Goal: Transaction & Acquisition: Download file/media

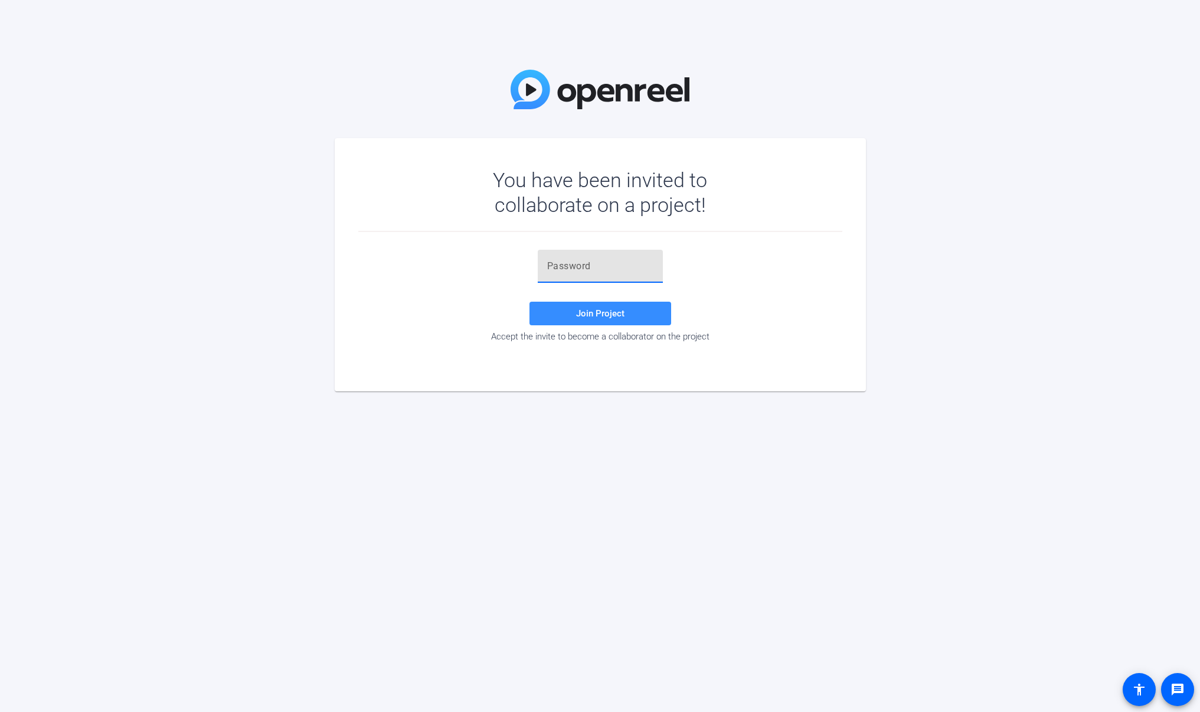
click at [589, 261] on input "text" at bounding box center [600, 266] width 106 height 14
paste input "pmnMco"
type input "pmnMco"
click at [595, 315] on span "Join Project" at bounding box center [600, 313] width 48 height 11
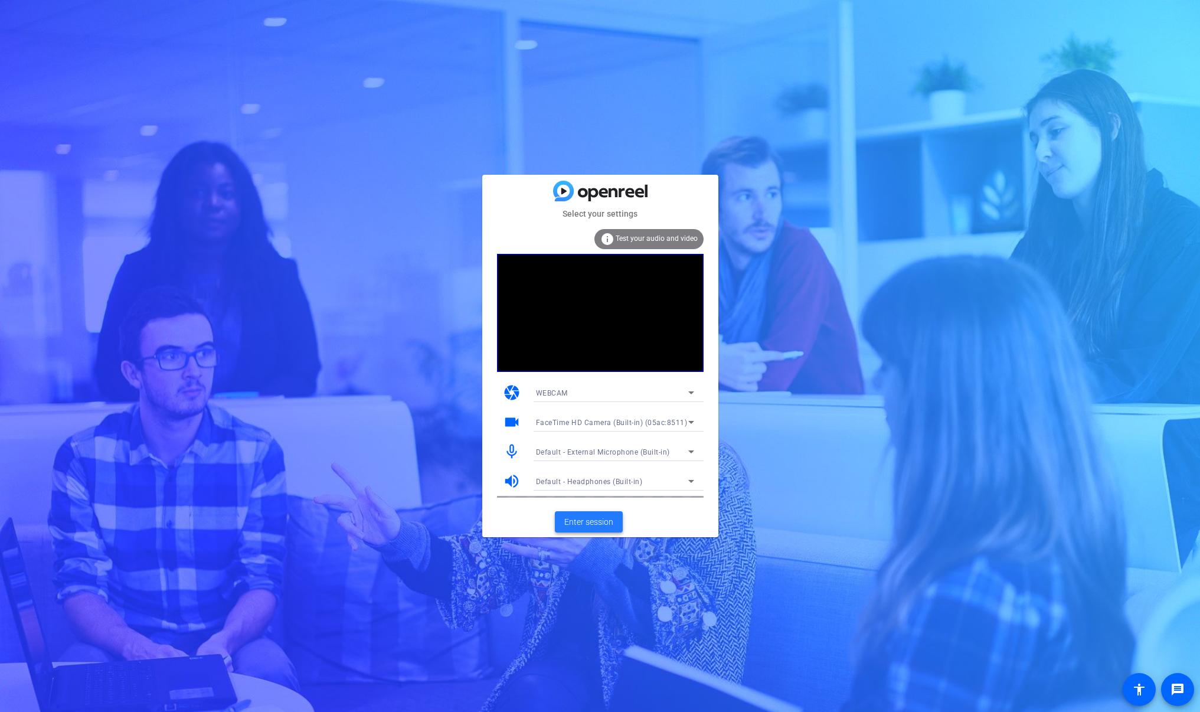
click at [610, 522] on span "Enter session" at bounding box center [588, 522] width 49 height 12
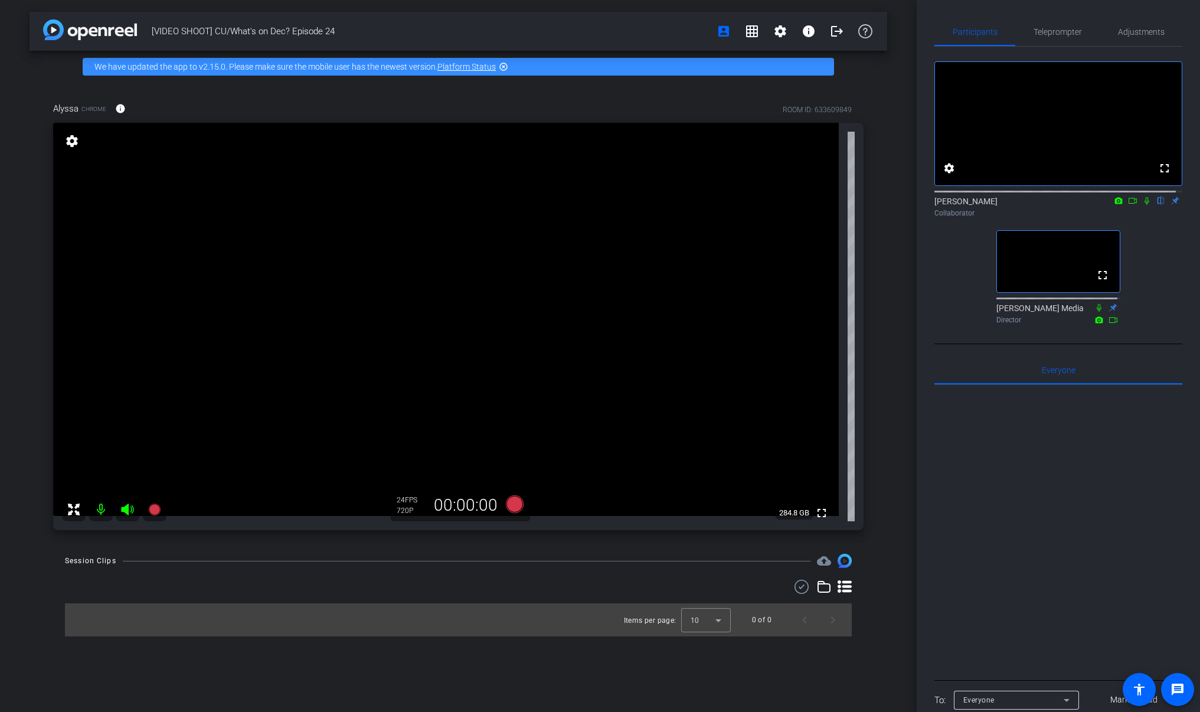
click at [1005, 477] on div at bounding box center [1058, 531] width 248 height 292
click at [560, 656] on div "[VIDEO SHOOT] CU/What's on Dec? Episode 24 account_box grid_on settings info lo…" at bounding box center [458, 356] width 916 height 712
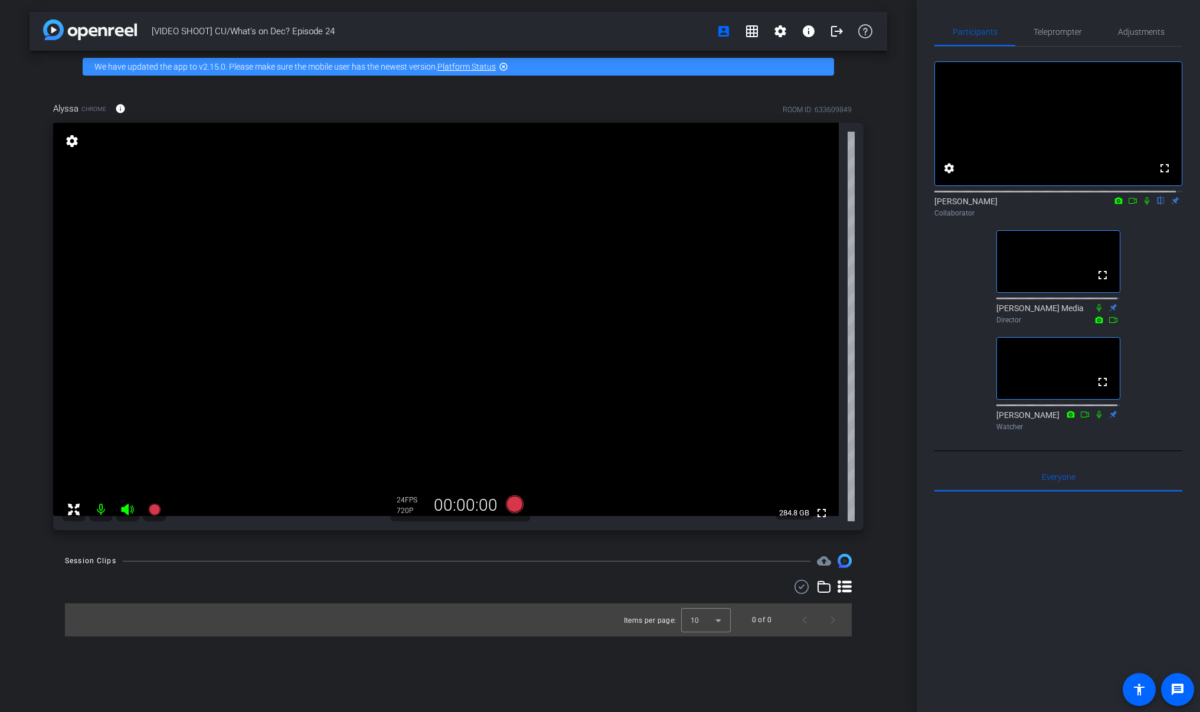
click at [1024, 564] on div at bounding box center [1058, 638] width 248 height 292
click at [1026, 563] on div at bounding box center [1058, 638] width 248 height 292
click at [454, 654] on div "[VIDEO SHOOT] CU/What's on Dec? Episode 24 account_box grid_on settings info lo…" at bounding box center [458, 356] width 916 height 712
click at [513, 560] on div "Session Clips cloud_upload" at bounding box center [458, 561] width 787 height 14
drag, startPoint x: 417, startPoint y: 592, endPoint x: 627, endPoint y: 620, distance: 212.0
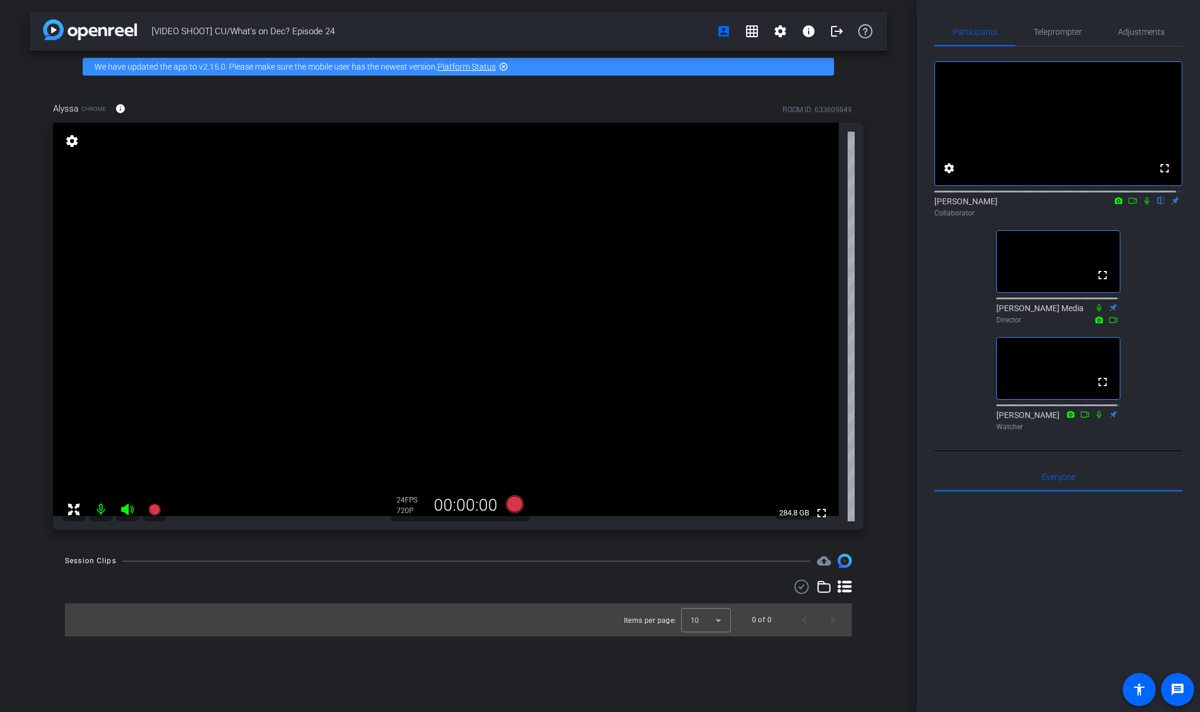
click at [417, 592] on div at bounding box center [458, 586] width 787 height 14
click at [456, 671] on div "[VIDEO SHOOT] CU/What's on Dec? Episode 24 account_box grid_on settings info lo…" at bounding box center [458, 356] width 916 height 712
click at [460, 669] on div "[VIDEO SHOOT] CU/What's on Dec? Episode 24 account_box grid_on settings info lo…" at bounding box center [458, 356] width 916 height 712
click at [469, 653] on div "[VIDEO SHOOT] CU/What's on Dec? Episode 24 account_box grid_on settings info lo…" at bounding box center [458, 356] width 916 height 712
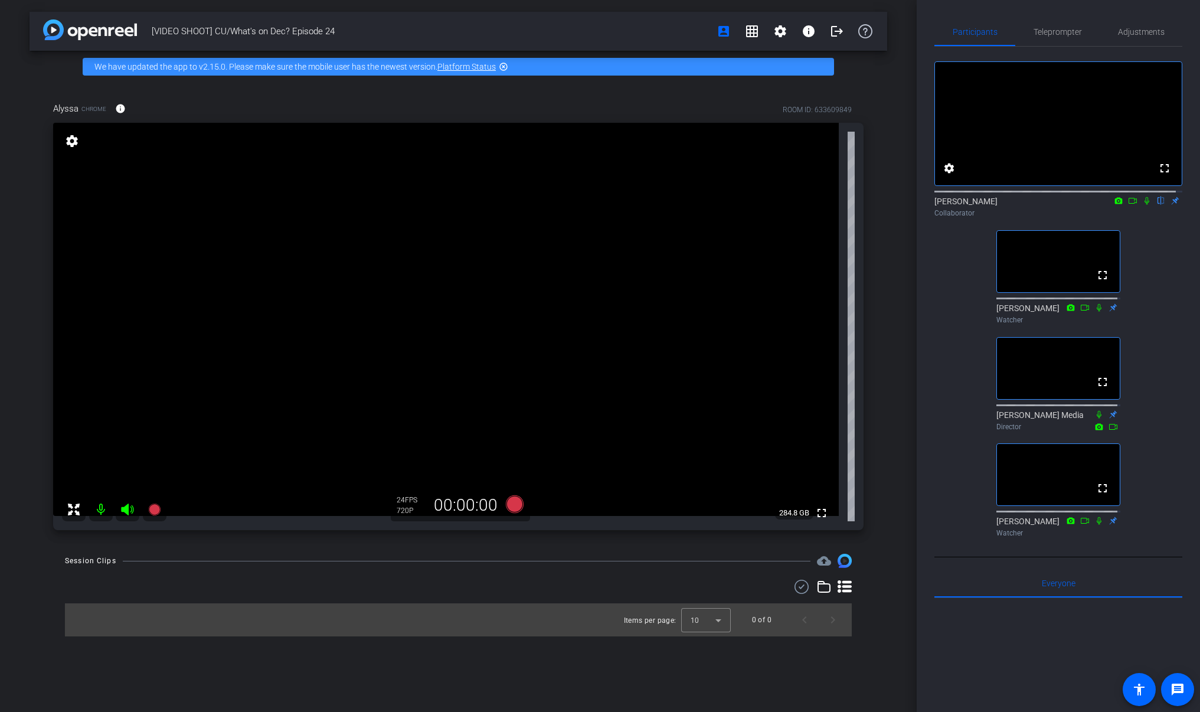
drag, startPoint x: 405, startPoint y: 233, endPoint x: 419, endPoint y: 208, distance: 28.8
click at [405, 233] on video at bounding box center [445, 319] width 785 height 393
click at [1173, 454] on div "fullscreen settings [PERSON_NAME] flip Collaborator fullscreen [PERSON_NAME] Wa…" at bounding box center [1058, 294] width 248 height 495
click at [951, 390] on div "fullscreen settings [PERSON_NAME] flip Collaborator fullscreen [PERSON_NAME] Wa…" at bounding box center [1058, 294] width 248 height 495
click at [964, 404] on div "fullscreen settings [PERSON_NAME] flip Collaborator fullscreen [PERSON_NAME] Wa…" at bounding box center [1058, 294] width 248 height 495
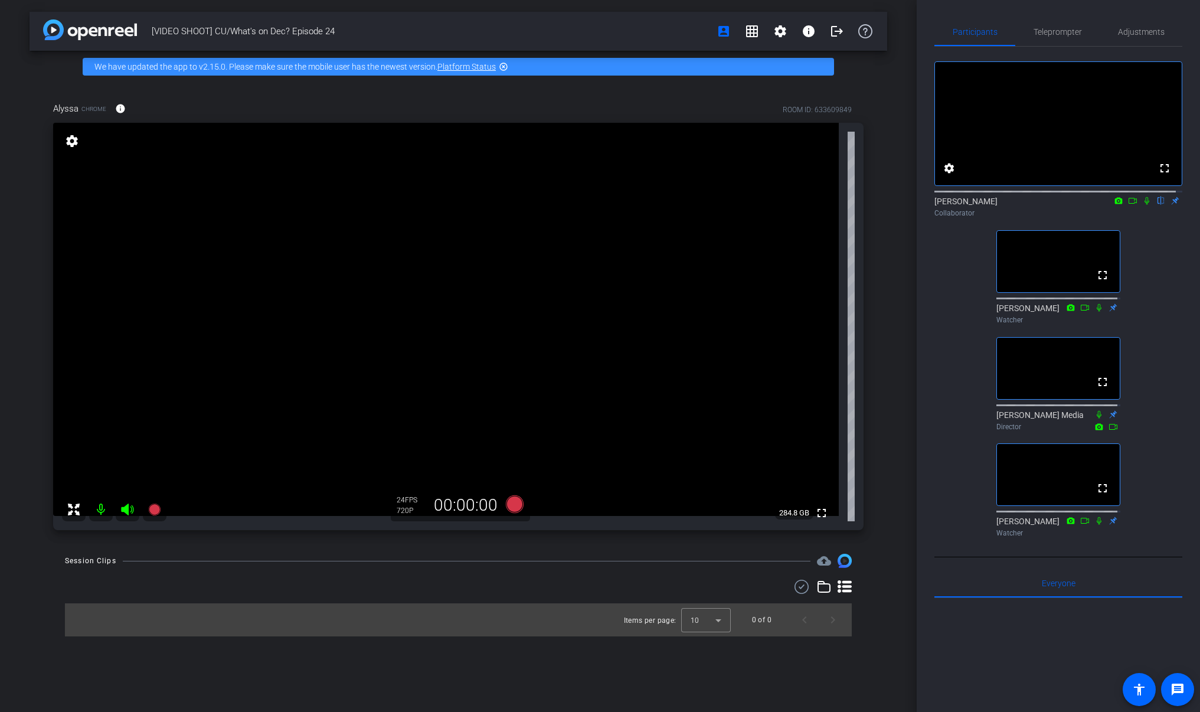
click at [1142, 205] on icon at bounding box center [1146, 201] width 9 height 8
click at [1140, 206] on mat-icon at bounding box center [1147, 200] width 14 height 11
click at [1150, 320] on div "fullscreen settings [PERSON_NAME] flip Collaborator fullscreen [PERSON_NAME] Wa…" at bounding box center [1058, 294] width 248 height 495
click at [1142, 205] on icon at bounding box center [1146, 201] width 9 height 8
click at [1150, 274] on div "fullscreen settings [PERSON_NAME] flip Collaborator fullscreen [PERSON_NAME] Wa…" at bounding box center [1058, 294] width 248 height 495
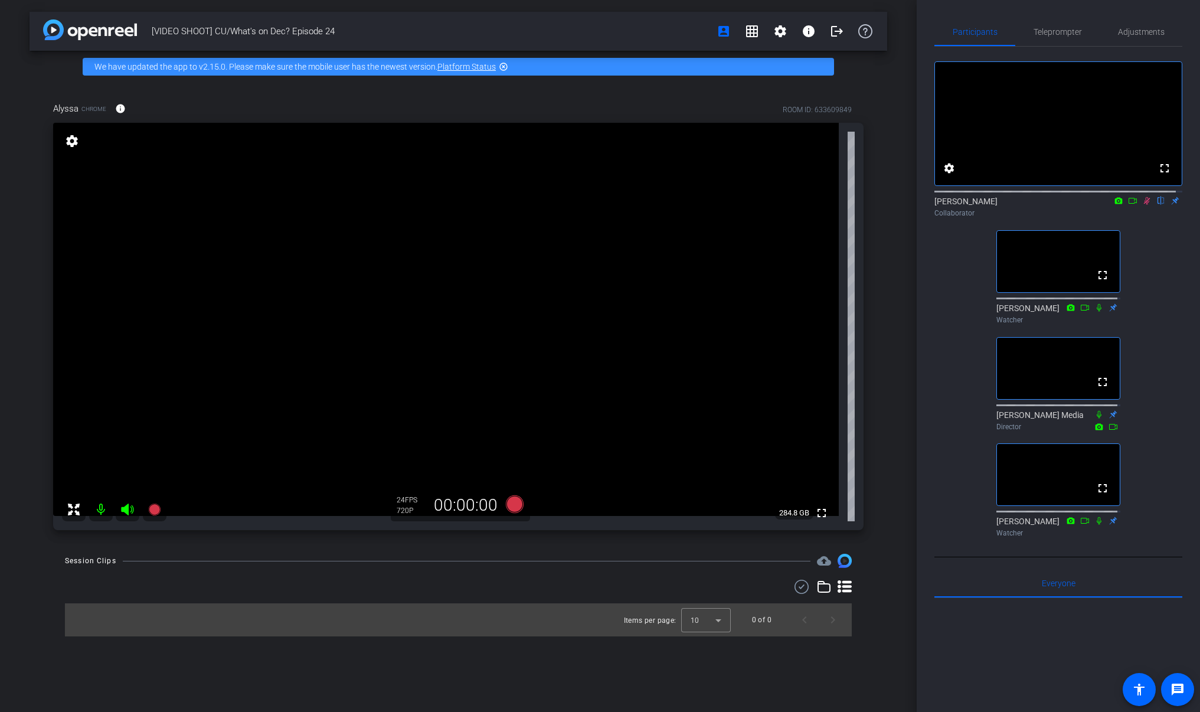
click at [1151, 302] on div "fullscreen settings [PERSON_NAME] flip Collaborator fullscreen [PERSON_NAME] Wa…" at bounding box center [1058, 294] width 248 height 495
click at [1145, 402] on div "fullscreen settings [PERSON_NAME] flip Collaborator fullscreen [PERSON_NAME] Wa…" at bounding box center [1058, 294] width 248 height 495
click at [1144, 512] on div "fullscreen settings [PERSON_NAME] flip Collaborator fullscreen [PERSON_NAME] Wa…" at bounding box center [1058, 294] width 248 height 495
click at [940, 479] on div "fullscreen settings [PERSON_NAME] flip Collaborator fullscreen [PERSON_NAME] Wa…" at bounding box center [1058, 294] width 248 height 495
click at [966, 374] on div "fullscreen settings [PERSON_NAME] flip Collaborator fullscreen [PERSON_NAME] Wa…" at bounding box center [1058, 294] width 248 height 495
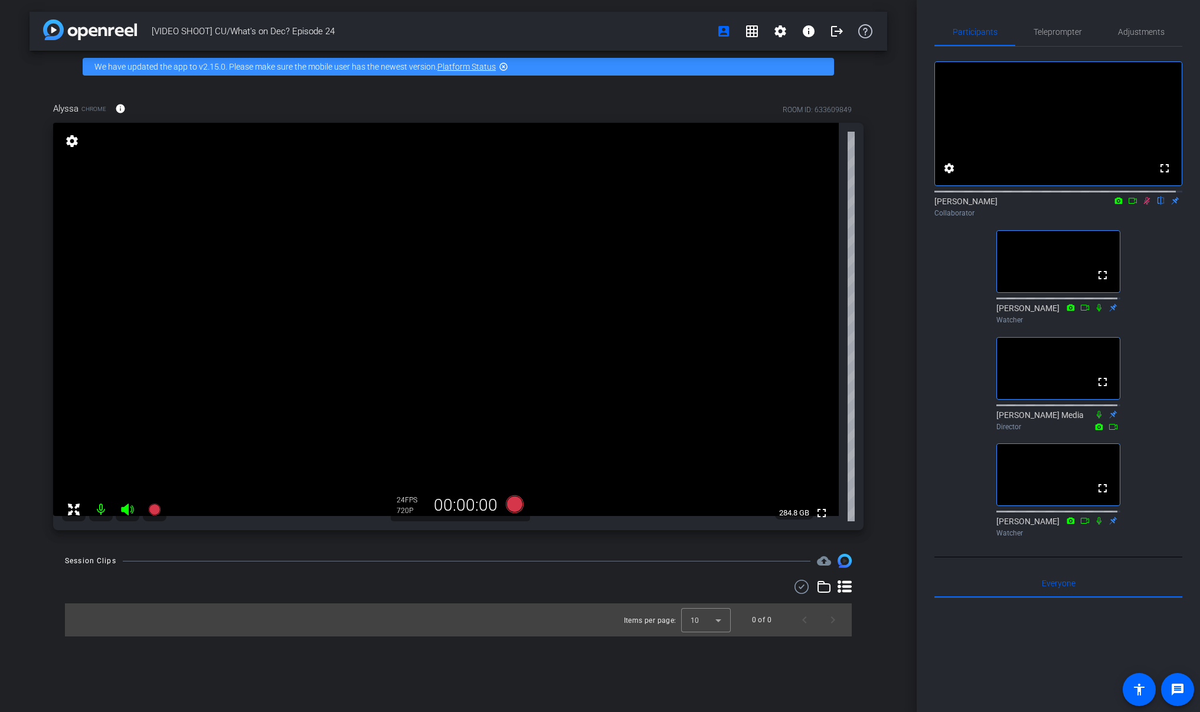
click at [969, 272] on div "fullscreen settings [PERSON_NAME] flip Collaborator fullscreen [PERSON_NAME] Wa…" at bounding box center [1058, 294] width 248 height 495
click at [1062, 587] on span "Everyone 0" at bounding box center [1059, 583] width 34 height 8
click at [944, 443] on div "fullscreen settings [PERSON_NAME] flip Collaborator fullscreen [PERSON_NAME] Wa…" at bounding box center [1058, 294] width 248 height 495
click at [1144, 205] on icon at bounding box center [1147, 201] width 6 height 8
click at [495, 664] on div "[VIDEO SHOOT] CU/What's on Dec? Episode 24 account_box grid_on settings info lo…" at bounding box center [458, 356] width 916 height 712
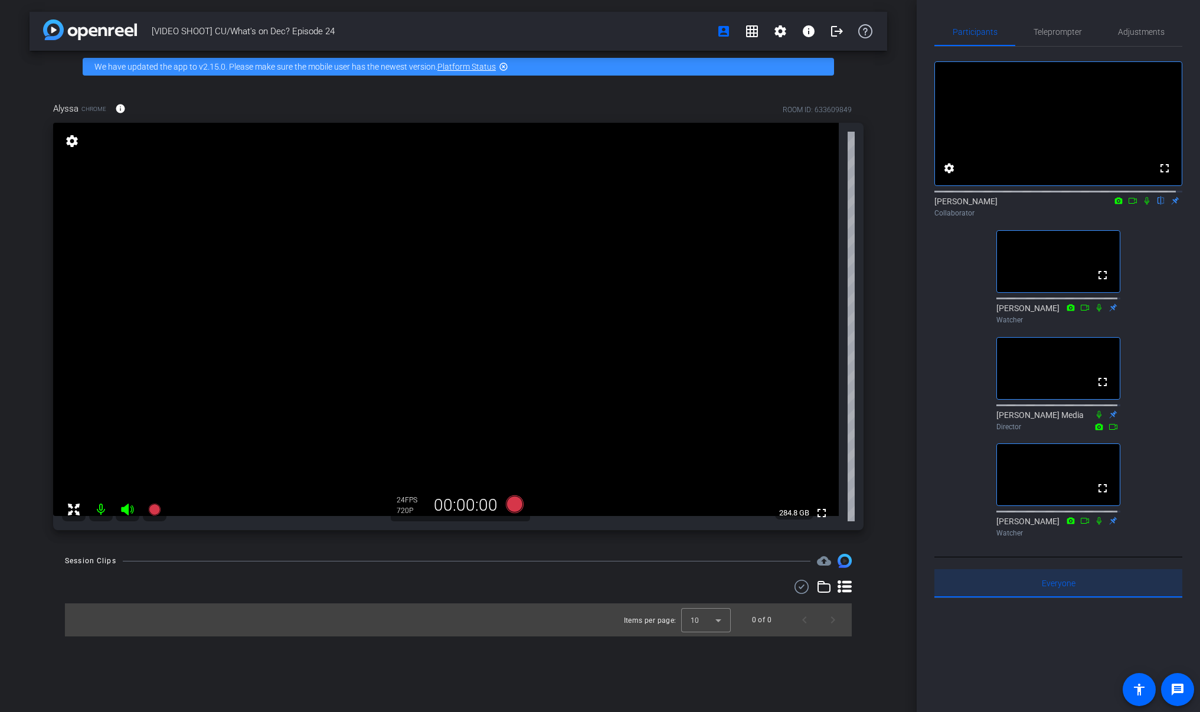
click at [1059, 587] on span "Everyone 0" at bounding box center [1059, 583] width 34 height 8
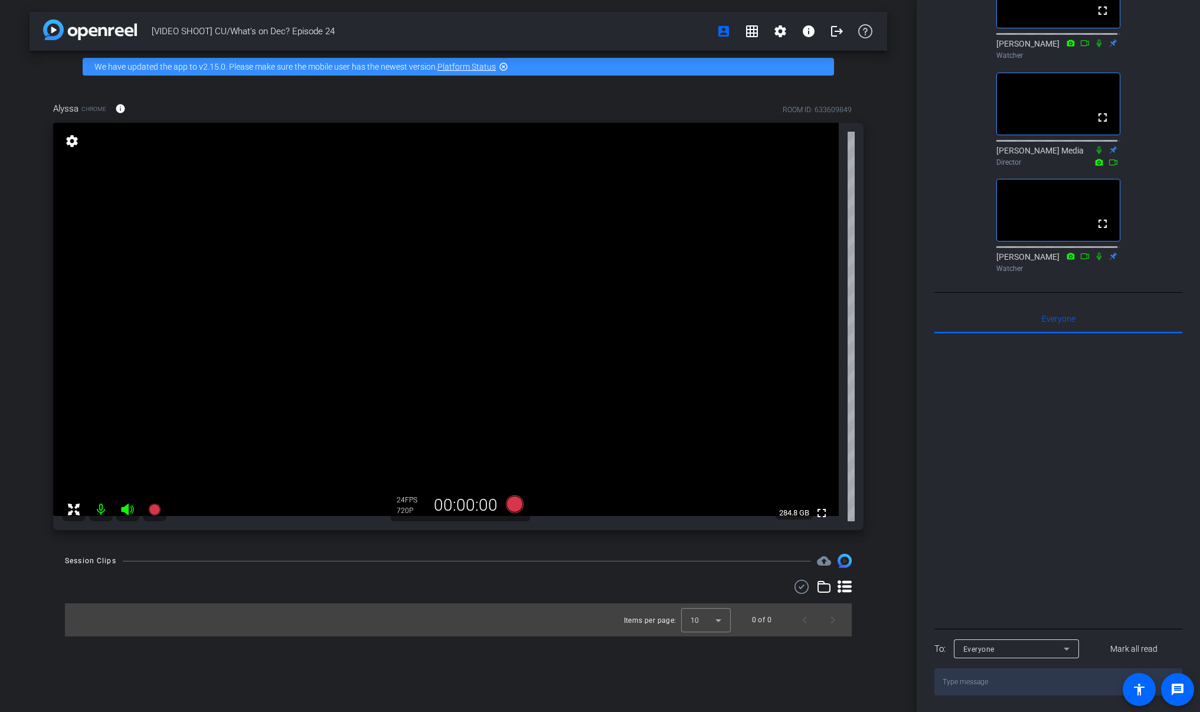
scroll to position [295, 0]
click at [1062, 651] on icon at bounding box center [1066, 647] width 14 height 14
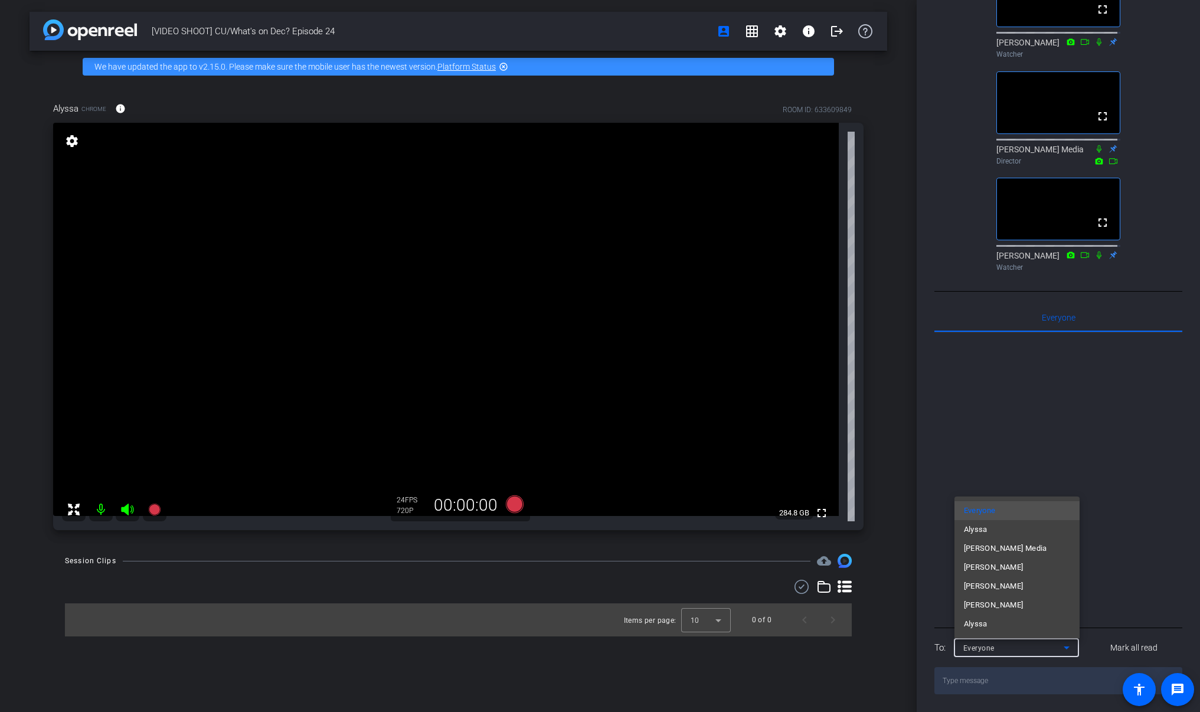
click at [1015, 446] on div at bounding box center [600, 356] width 1200 height 712
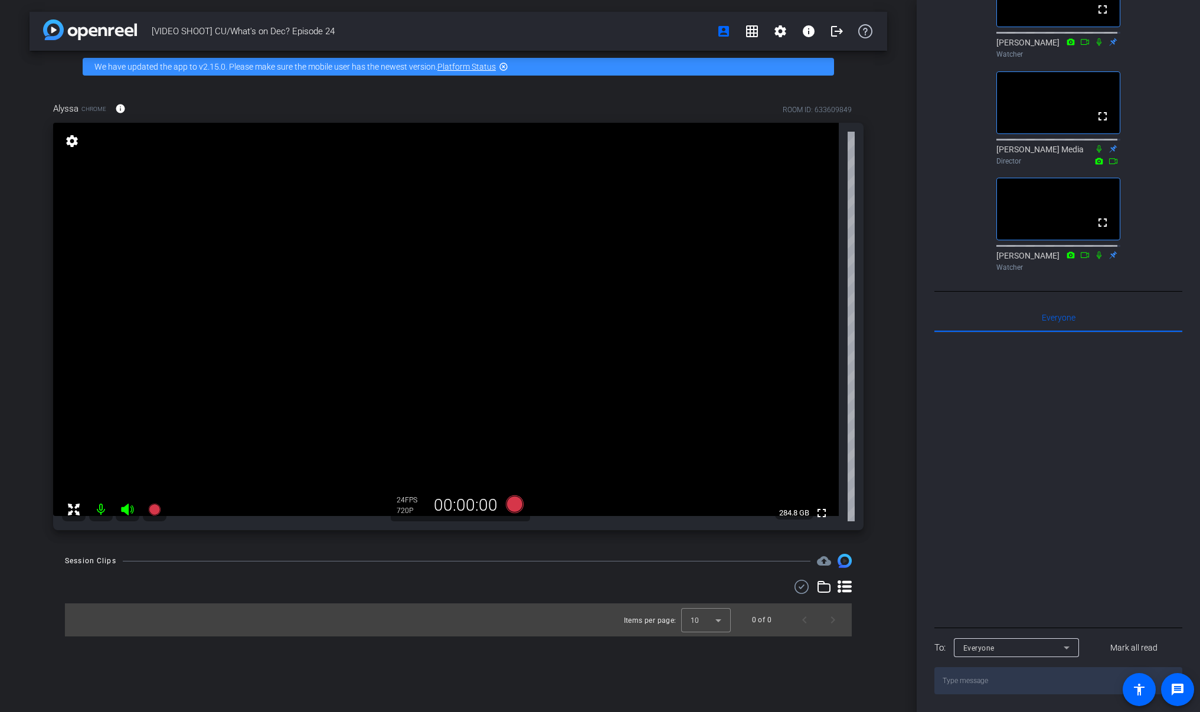
scroll to position [0, 0]
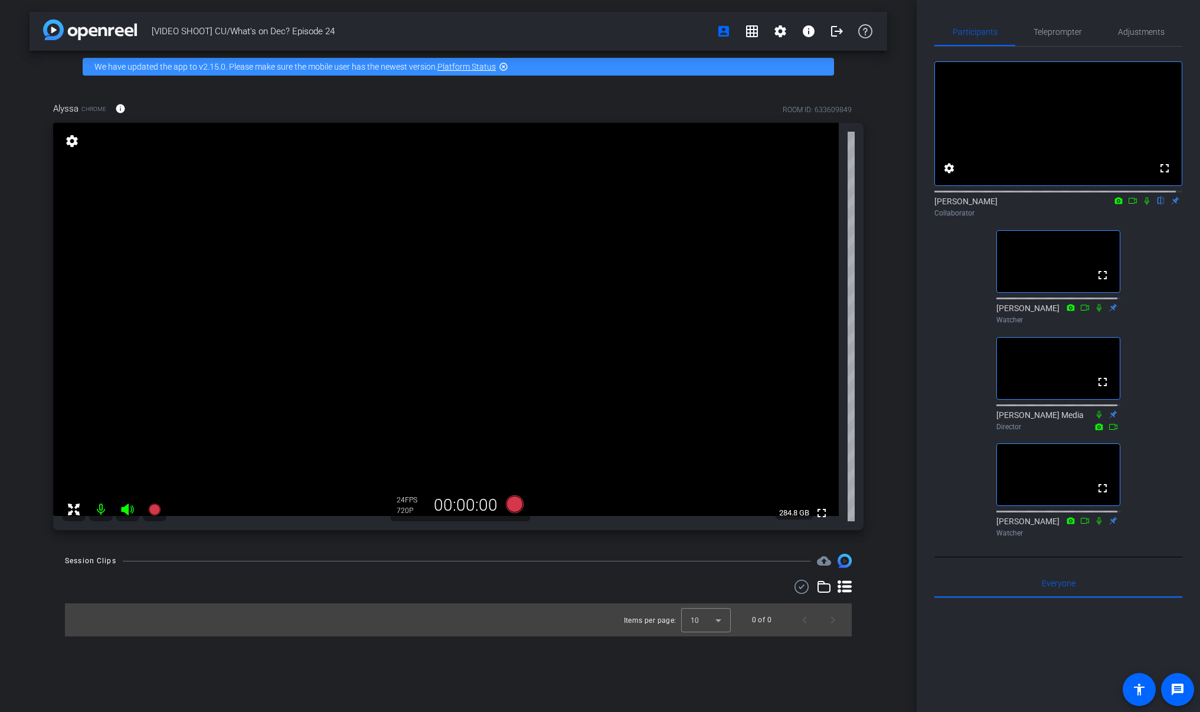
drag, startPoint x: 944, startPoint y: 398, endPoint x: 944, endPoint y: 404, distance: 5.9
click at [944, 399] on div "fullscreen settings [PERSON_NAME] flip Collaborator fullscreen [PERSON_NAME] Wa…" at bounding box center [1058, 294] width 248 height 495
click at [958, 453] on div "fullscreen settings [PERSON_NAME] flip Collaborator fullscreen [PERSON_NAME] Wa…" at bounding box center [1058, 294] width 248 height 495
click at [934, 369] on div "fullscreen settings [PERSON_NAME] flip Collaborator fullscreen [PERSON_NAME] Wa…" at bounding box center [1058, 294] width 248 height 495
click at [1133, 342] on div "fullscreen settings [PERSON_NAME] flip Collaborator fullscreen [PERSON_NAME] Wa…" at bounding box center [1058, 294] width 248 height 495
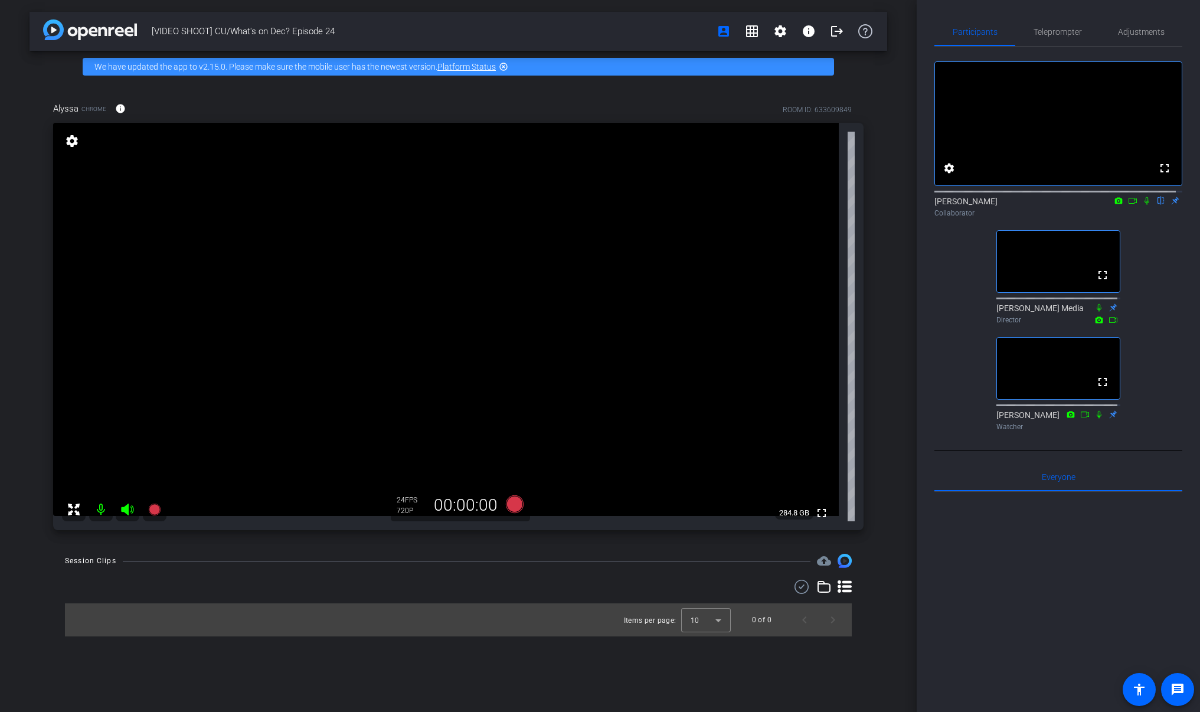
click at [939, 331] on div "fullscreen settings [PERSON_NAME] flip Collaborator fullscreen [PERSON_NAME] Me…" at bounding box center [1058, 241] width 248 height 389
click at [1068, 571] on div at bounding box center [1058, 638] width 248 height 292
click at [1148, 358] on div "fullscreen settings [PERSON_NAME] flip Collaborator fullscreen [PERSON_NAME] Me…" at bounding box center [1058, 241] width 248 height 389
click at [1045, 591] on div at bounding box center [1058, 638] width 248 height 292
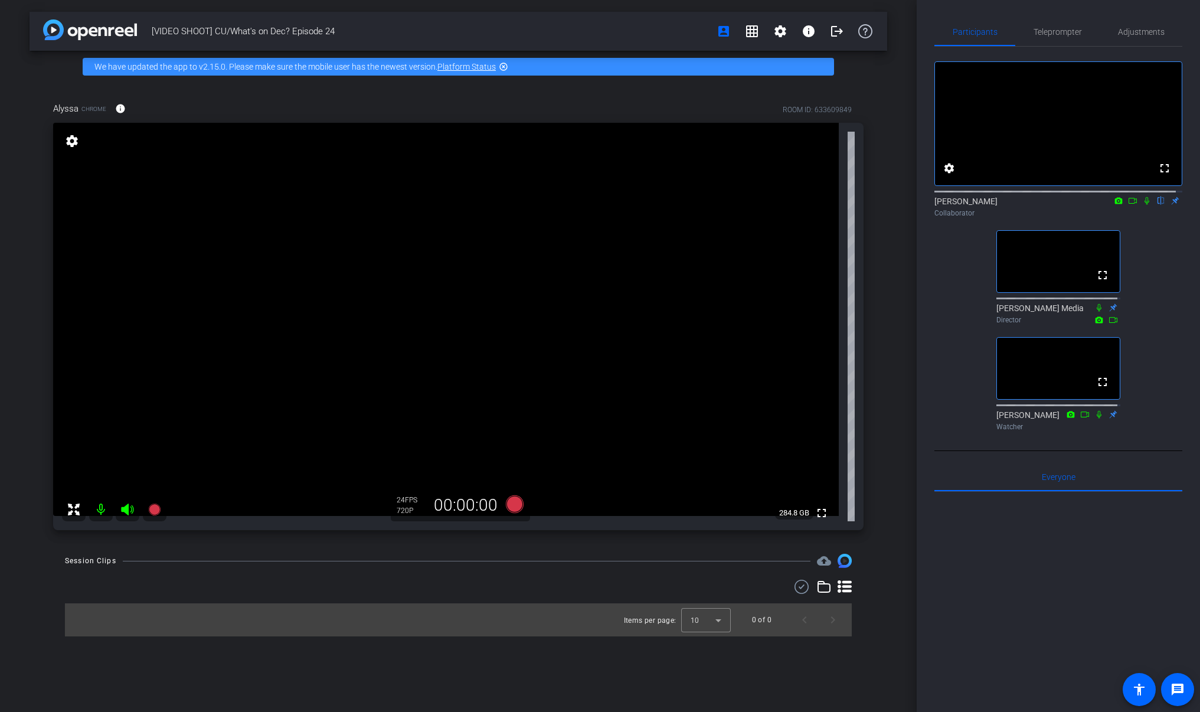
click at [882, 535] on div "Alyssa Chrome info ROOM ID: 633609849 fullscreen settings 284.8 GB 24 FPS 720P …" at bounding box center [458, 312] width 857 height 459
drag, startPoint x: 899, startPoint y: 336, endPoint x: 879, endPoint y: 335, distance: 20.1
click at [887, 336] on div "[VIDEO SHOOT] CU/What's on Dec? Episode 24 account_box grid_on settings info lo…" at bounding box center [458, 356] width 916 height 712
drag, startPoint x: 879, startPoint y: 335, endPoint x: 889, endPoint y: 338, distance: 11.2
click at [879, 335] on div "Alyssa Chrome info ROOM ID: 633609849 fullscreen settings 284.8 GB 24 FPS 720P …" at bounding box center [458, 312] width 857 height 459
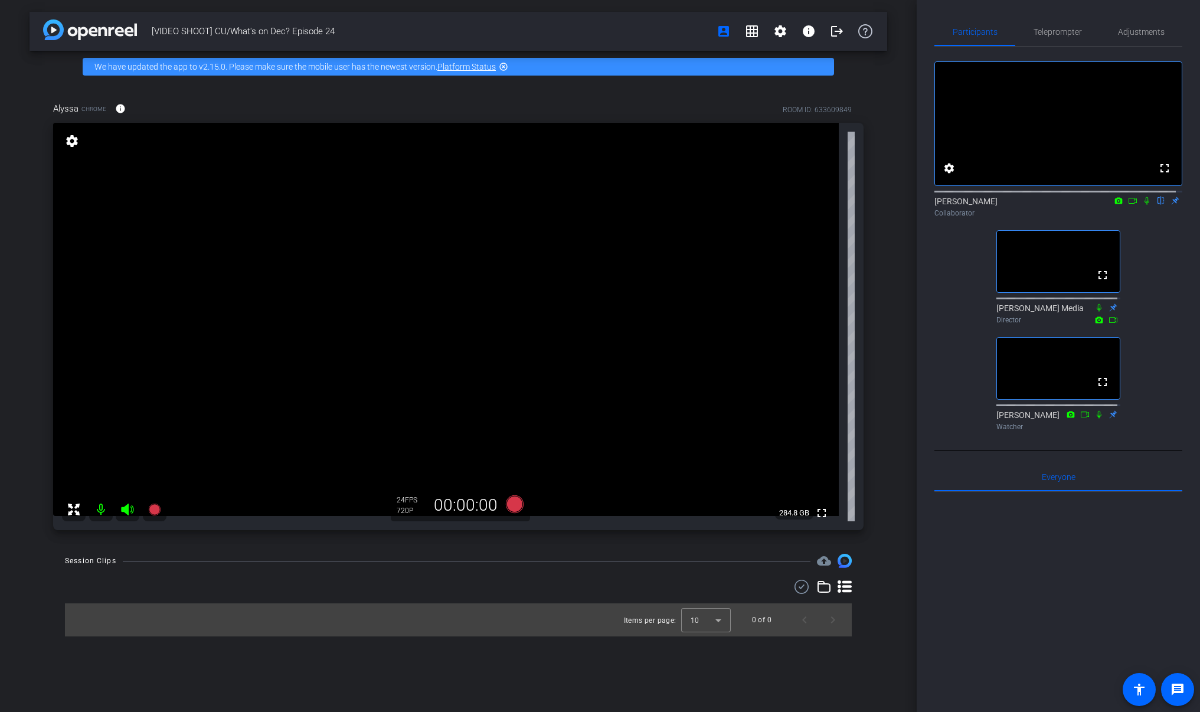
click at [893, 339] on div "[VIDEO SHOOT] CU/What's on Dec? Episode 24 account_box grid_on settings info lo…" at bounding box center [458, 356] width 916 height 712
click at [1002, 650] on div at bounding box center [1058, 638] width 248 height 292
click at [1104, 564] on div at bounding box center [1058, 638] width 248 height 292
click at [1055, 567] on div at bounding box center [1058, 638] width 248 height 292
click at [1020, 634] on div at bounding box center [1058, 638] width 248 height 292
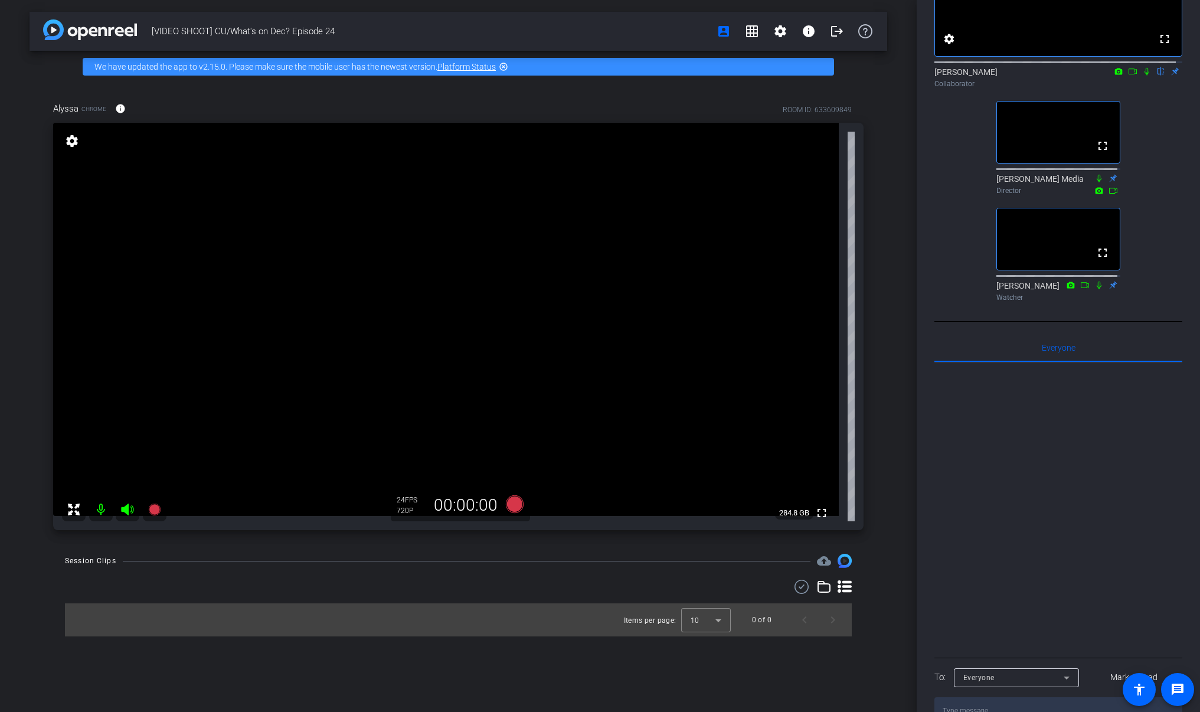
scroll to position [182, 0]
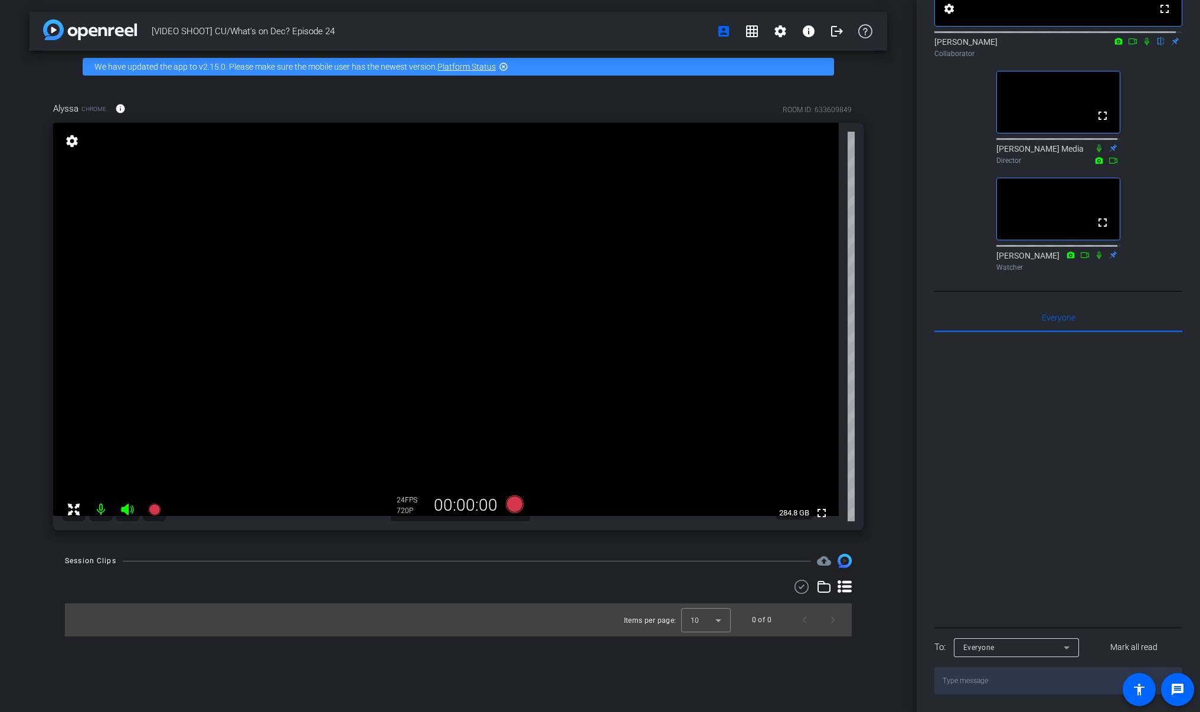
click at [1027, 645] on div "Everyone" at bounding box center [1013, 647] width 100 height 15
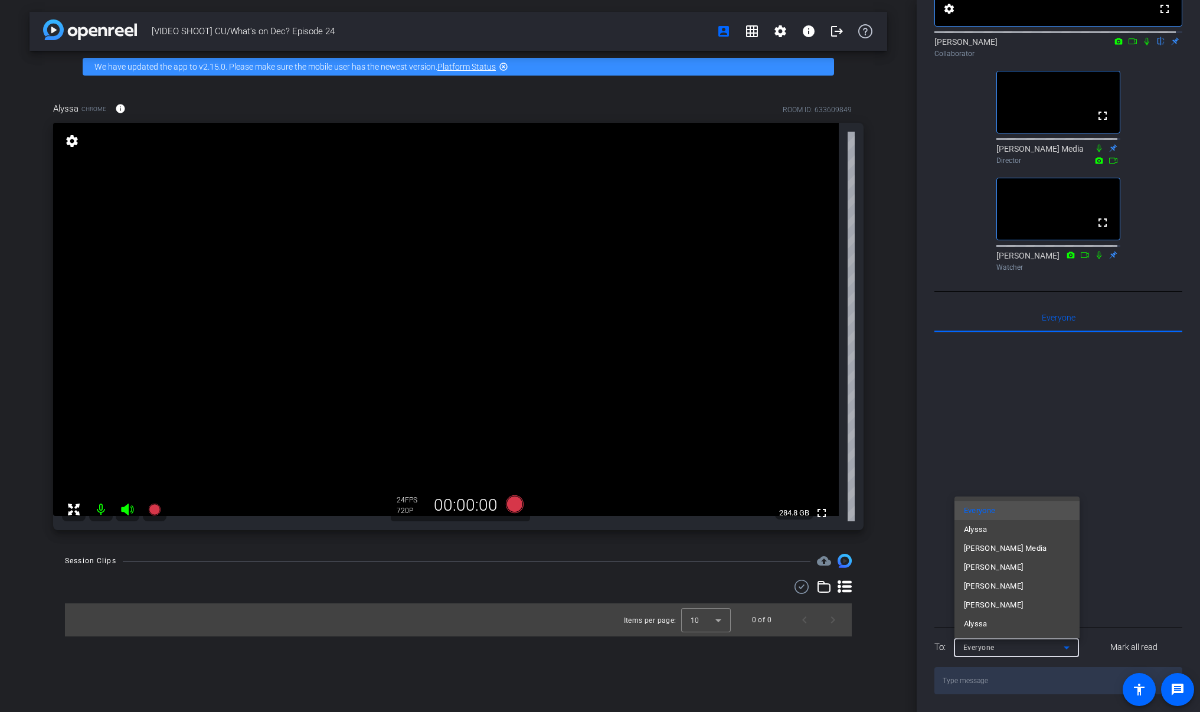
click at [1024, 649] on div at bounding box center [600, 356] width 1200 height 712
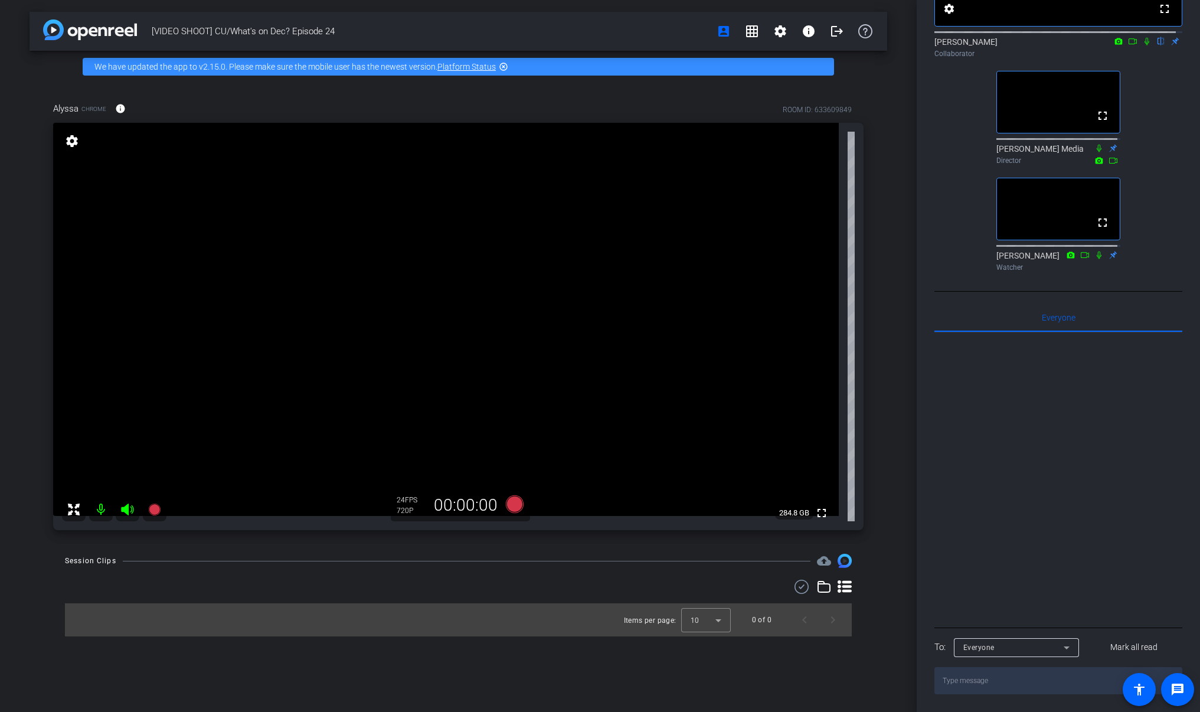
click at [1026, 516] on div at bounding box center [1058, 478] width 248 height 292
click at [1134, 639] on span at bounding box center [1134, 647] width 97 height 28
click at [1024, 651] on div "Everyone" at bounding box center [1013, 647] width 100 height 15
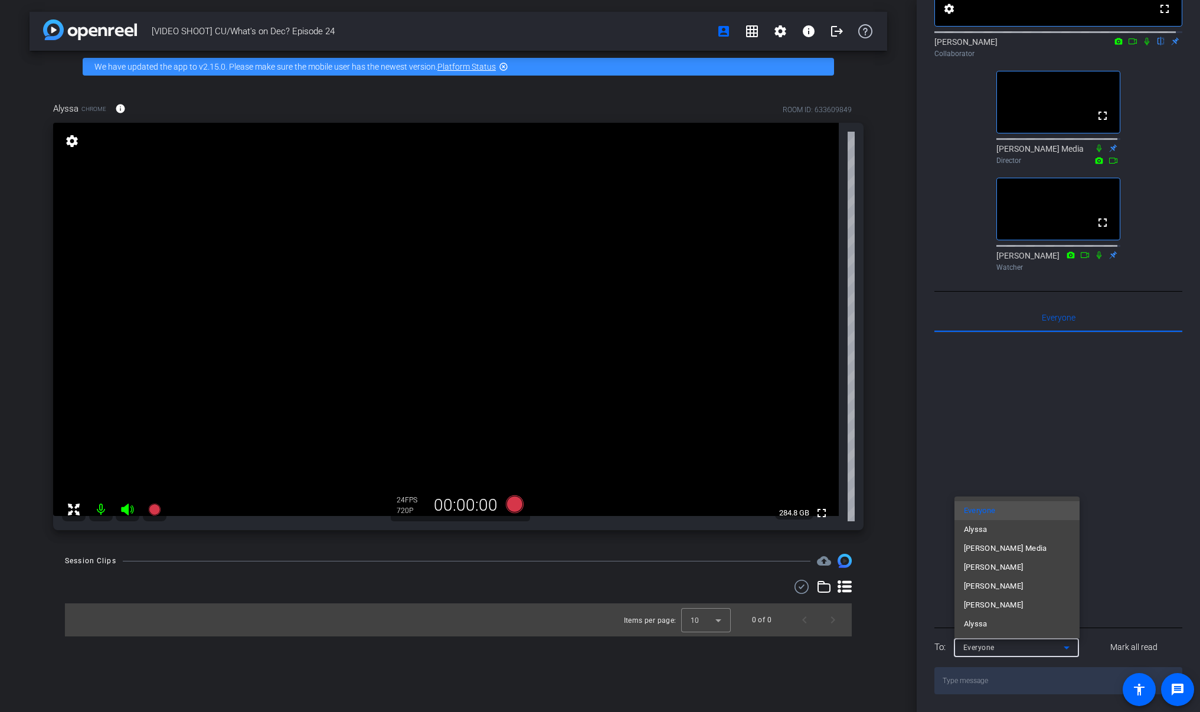
click at [1123, 617] on div at bounding box center [600, 356] width 1200 height 712
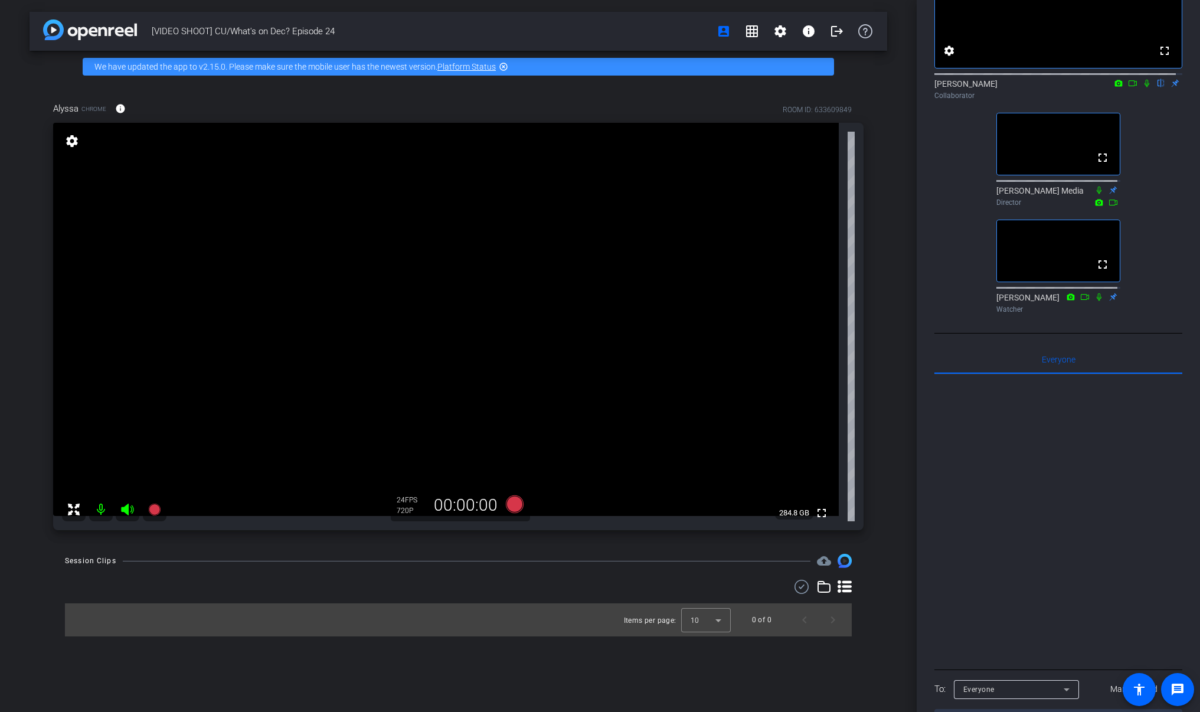
scroll to position [0, 0]
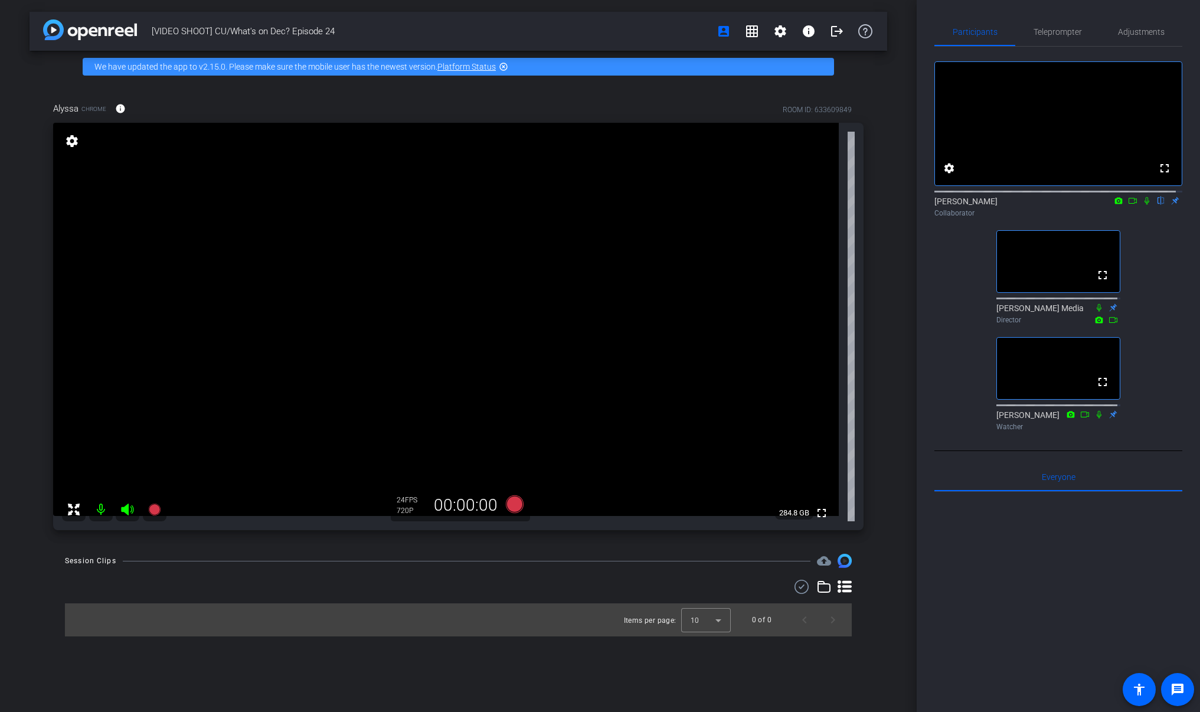
click at [529, 40] on span "[VIDEO SHOOT] CU/What's on Dec? Episode 24" at bounding box center [431, 31] width 558 height 24
click at [929, 360] on div "Participants Teleprompter Adjustments fullscreen settings [PERSON_NAME] flip Co…" at bounding box center [1057, 356] width 283 height 712
click at [1142, 205] on icon at bounding box center [1146, 201] width 9 height 8
click at [1149, 289] on div "fullscreen settings [PERSON_NAME] flip Collaborator fullscreen [PERSON_NAME] Me…" at bounding box center [1058, 241] width 248 height 389
click at [1091, 395] on span at bounding box center [1102, 382] width 28 height 28
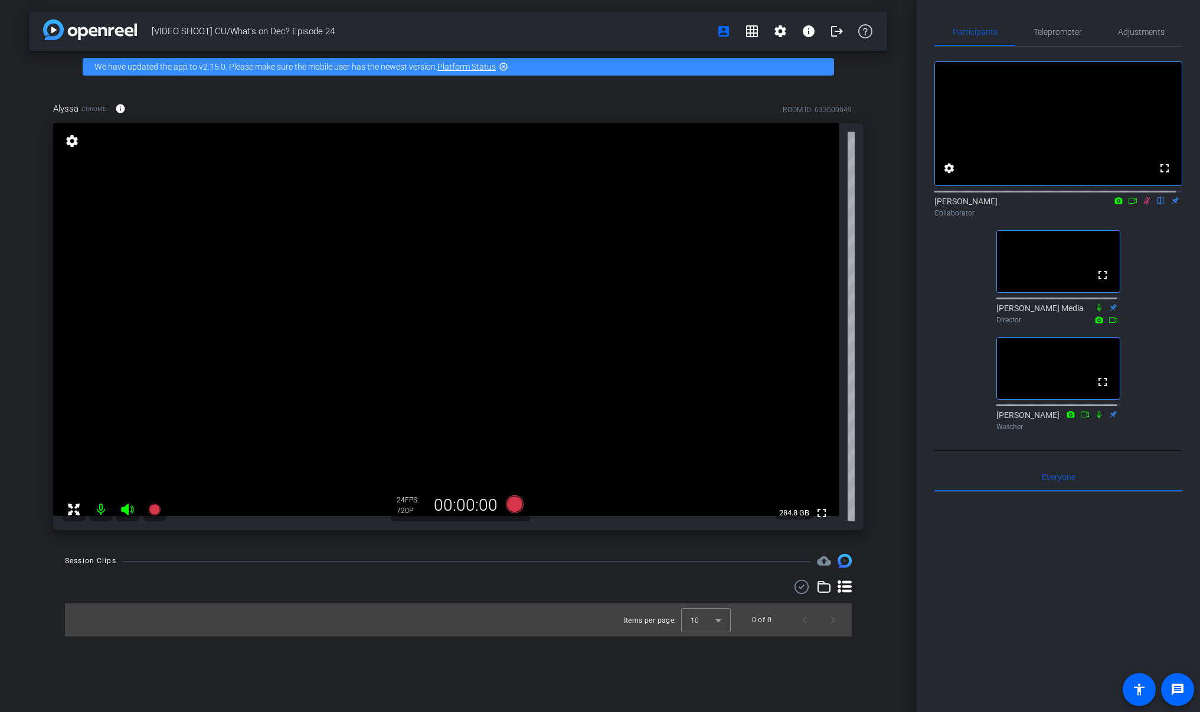
click at [445, 660] on div "[VIDEO SHOOT] CU/What's on Dec? Episode 24 account_box grid_on settings info lo…" at bounding box center [458, 356] width 916 height 712
click at [437, 666] on div "[VIDEO SHOOT] CU/What's on Dec? Episode 24 account_box grid_on settings info lo…" at bounding box center [458, 356] width 916 height 712
click at [938, 385] on div "fullscreen settings [PERSON_NAME] flip Collaborator fullscreen [PERSON_NAME] Me…" at bounding box center [1058, 241] width 248 height 389
click at [1031, 559] on div at bounding box center [1058, 638] width 248 height 292
click at [1069, 578] on div at bounding box center [1058, 638] width 248 height 292
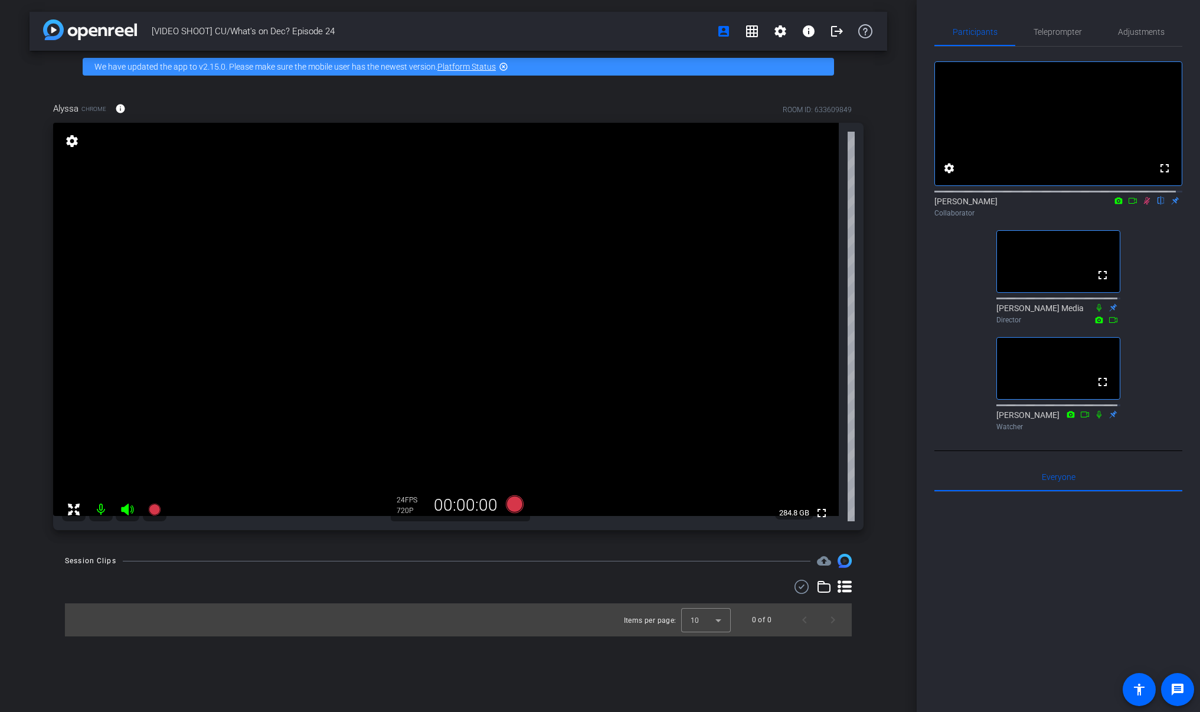
click at [1154, 345] on div "fullscreen settings [PERSON_NAME] flip Collaborator fullscreen [PERSON_NAME] Me…" at bounding box center [1058, 241] width 248 height 389
click at [1144, 205] on icon at bounding box center [1147, 201] width 6 height 8
click at [1161, 375] on div "fullscreen settings [PERSON_NAME] flip Collaborator fullscreen [PERSON_NAME] Me…" at bounding box center [1058, 241] width 248 height 389
click at [420, 100] on div "Alyssa Chrome info ROOM ID: 633609849" at bounding box center [458, 108] width 810 height 28
click at [295, 87] on div "Alyssa Chrome info ROOM ID: 633609849 fullscreen settings 284.8 GB 24 FPS 720P …" at bounding box center [458, 312] width 857 height 459
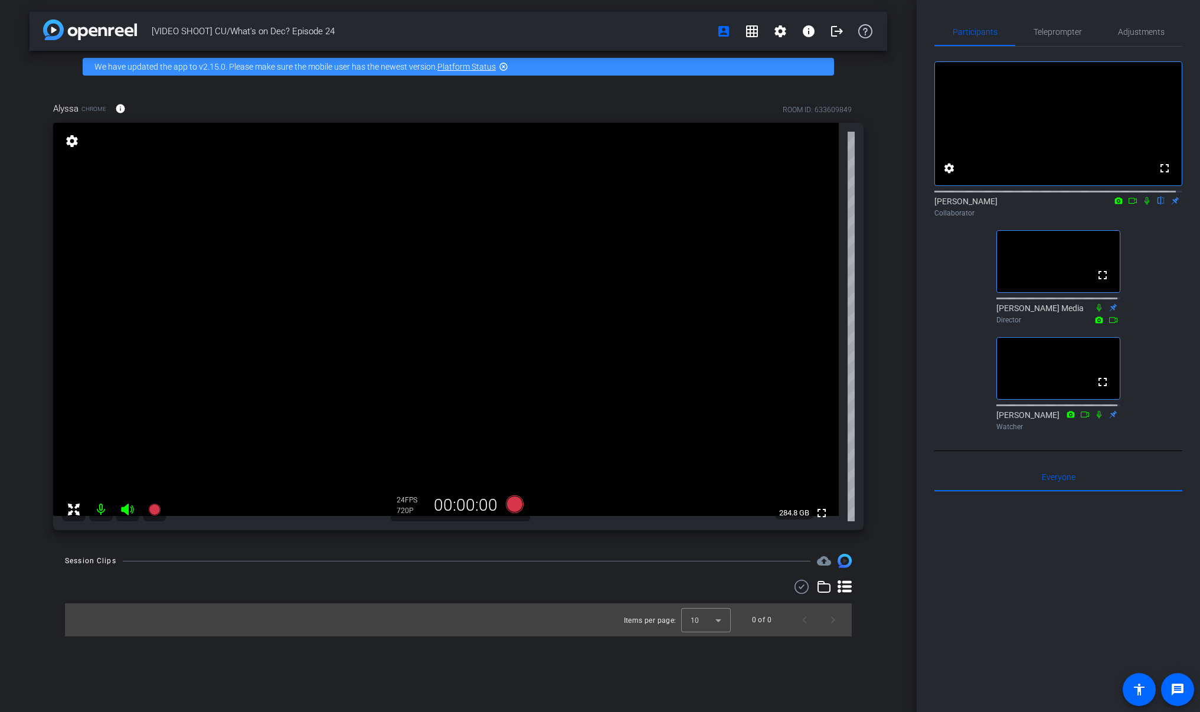
click at [1142, 205] on icon at bounding box center [1146, 201] width 9 height 8
click at [1121, 351] on div "fullscreen settings [PERSON_NAME] flip Collaborator fullscreen [PERSON_NAME] Me…" at bounding box center [1058, 241] width 248 height 389
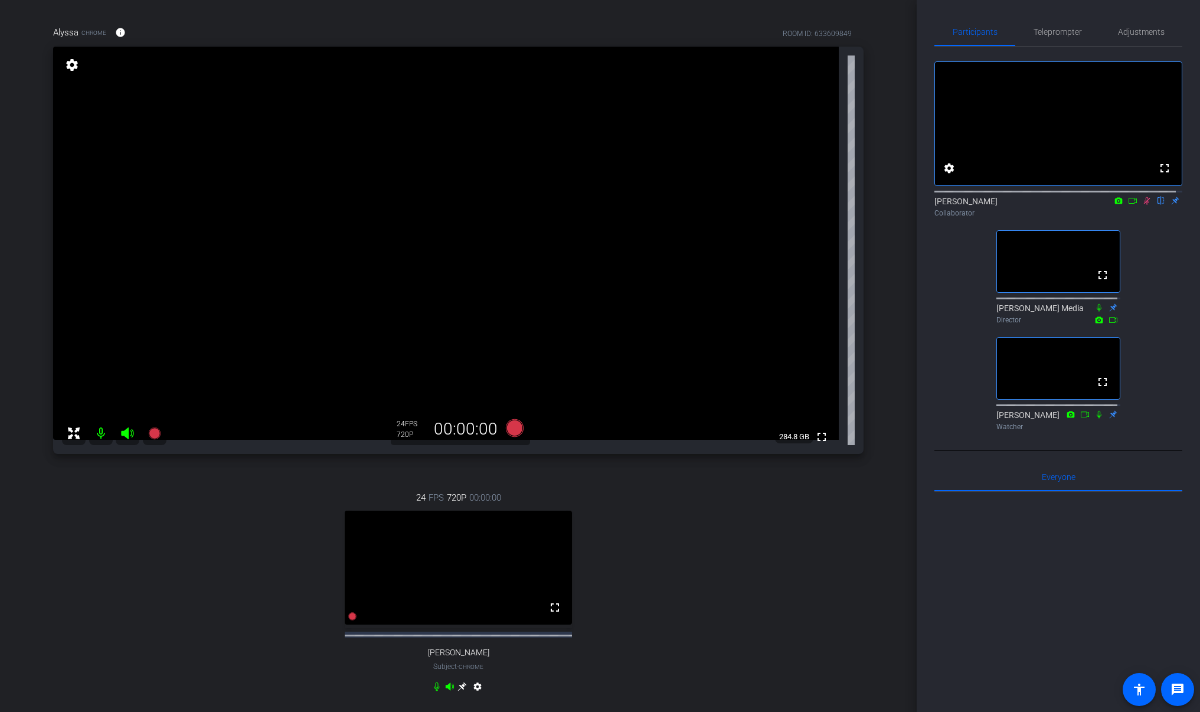
scroll to position [78, 0]
click at [1163, 353] on div "fullscreen settings [PERSON_NAME] flip Collaborator fullscreen [PERSON_NAME] Me…" at bounding box center [1058, 241] width 248 height 389
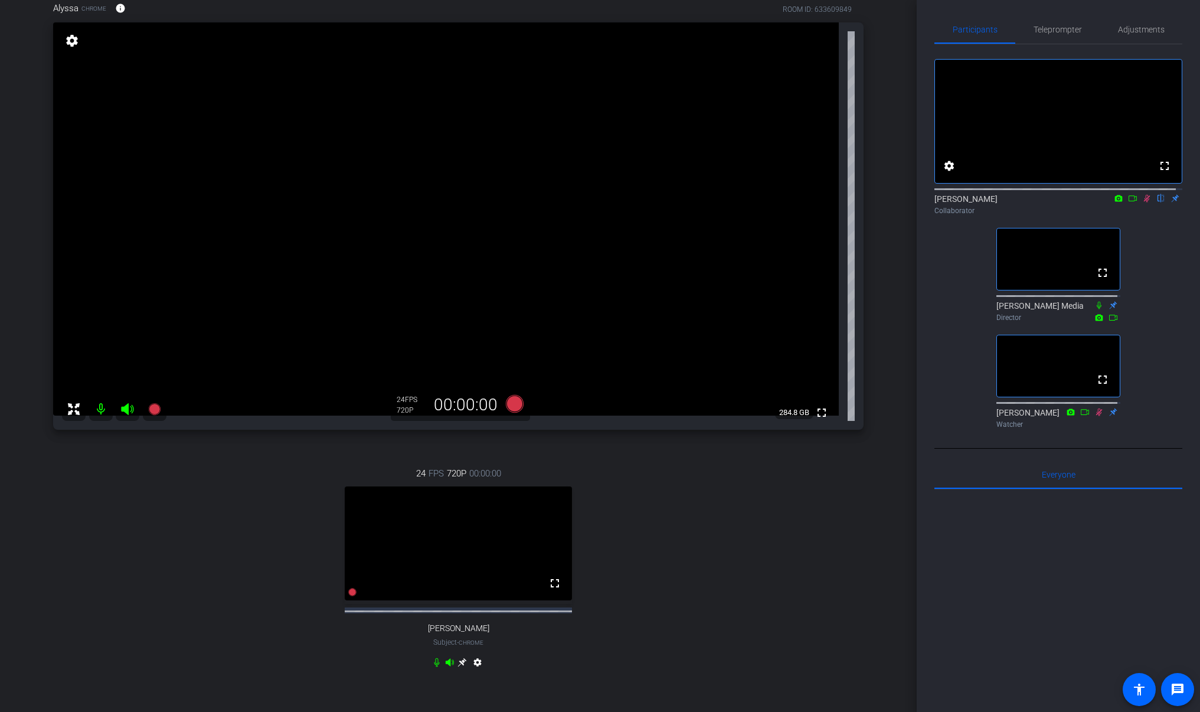
scroll to position [100, 0]
drag, startPoint x: 677, startPoint y: 551, endPoint x: 487, endPoint y: 563, distance: 190.4
click at [677, 551] on div "24 FPS 720P 00:00:00 fullscreen [PERSON_NAME] Subject - Chrome settings" at bounding box center [458, 569] width 810 height 244
drag, startPoint x: 198, startPoint y: 552, endPoint x: 446, endPoint y: 547, distance: 247.3
click at [198, 552] on div "24 FPS 720P 00:00:00 fullscreen [PERSON_NAME] Subject - Chrome settings" at bounding box center [458, 569] width 810 height 244
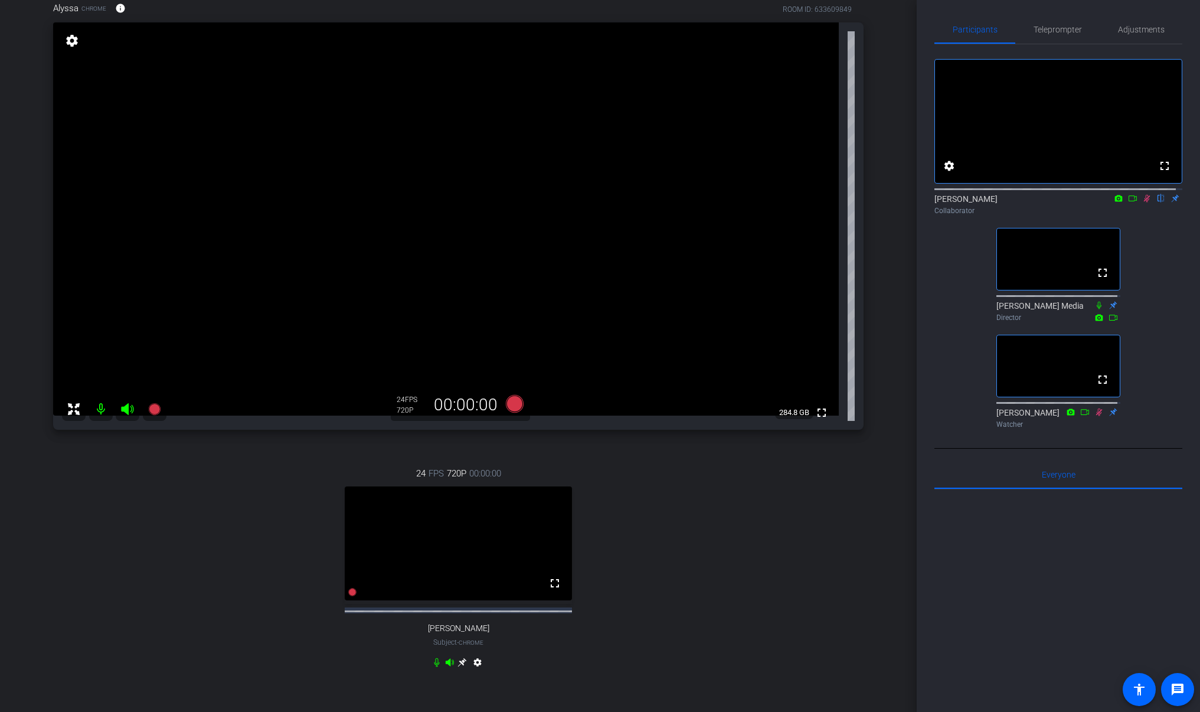
click at [608, 552] on div "24 FPS 720P 00:00:00 fullscreen [PERSON_NAME] Subject - Chrome settings" at bounding box center [458, 569] width 810 height 244
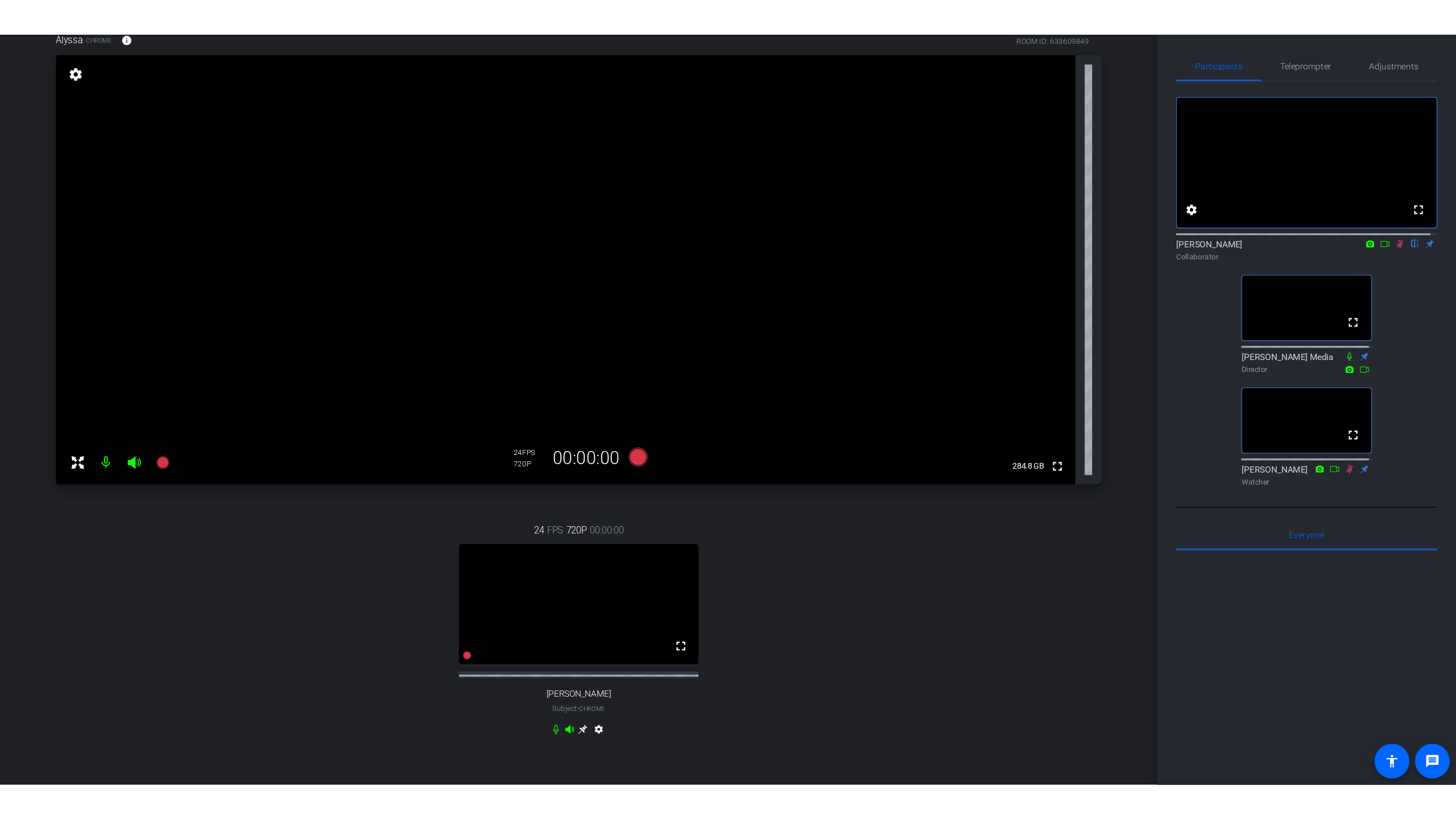
scroll to position [97, 0]
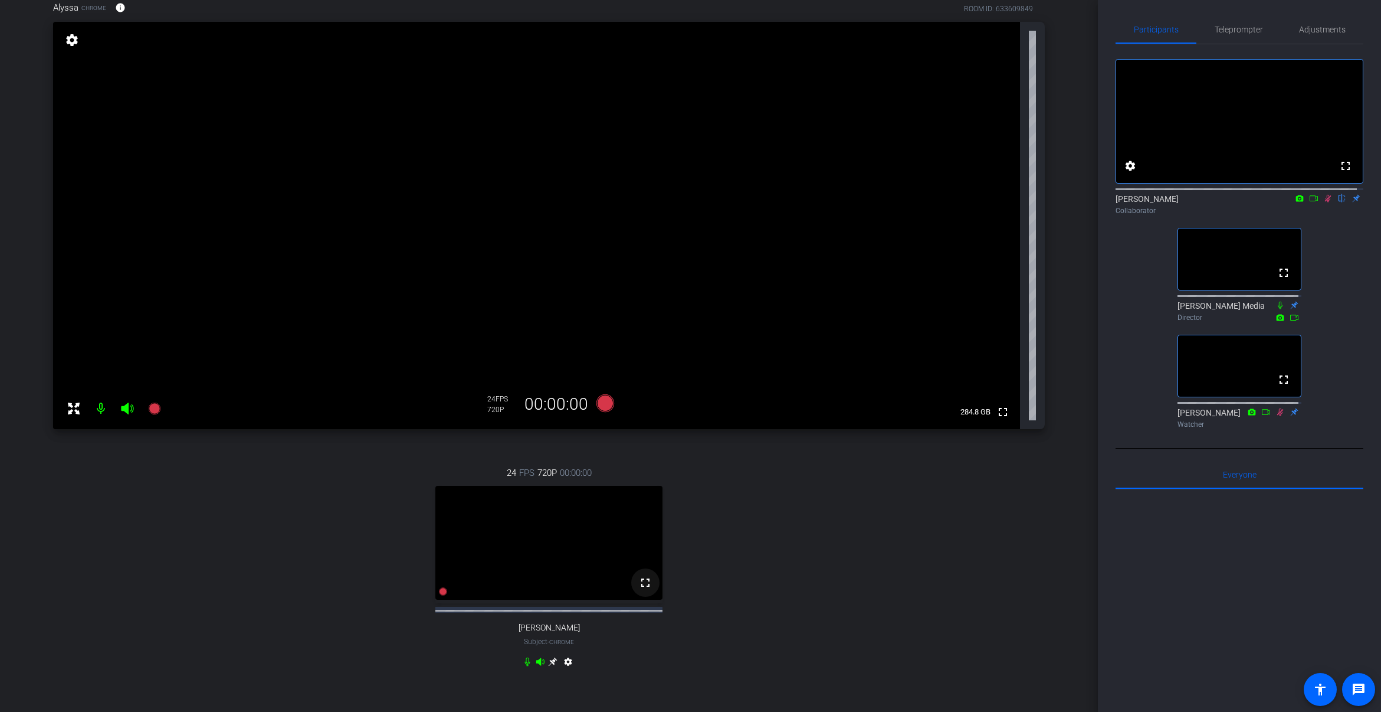
click at [647, 590] on mat-icon "fullscreen" at bounding box center [646, 582] width 14 height 14
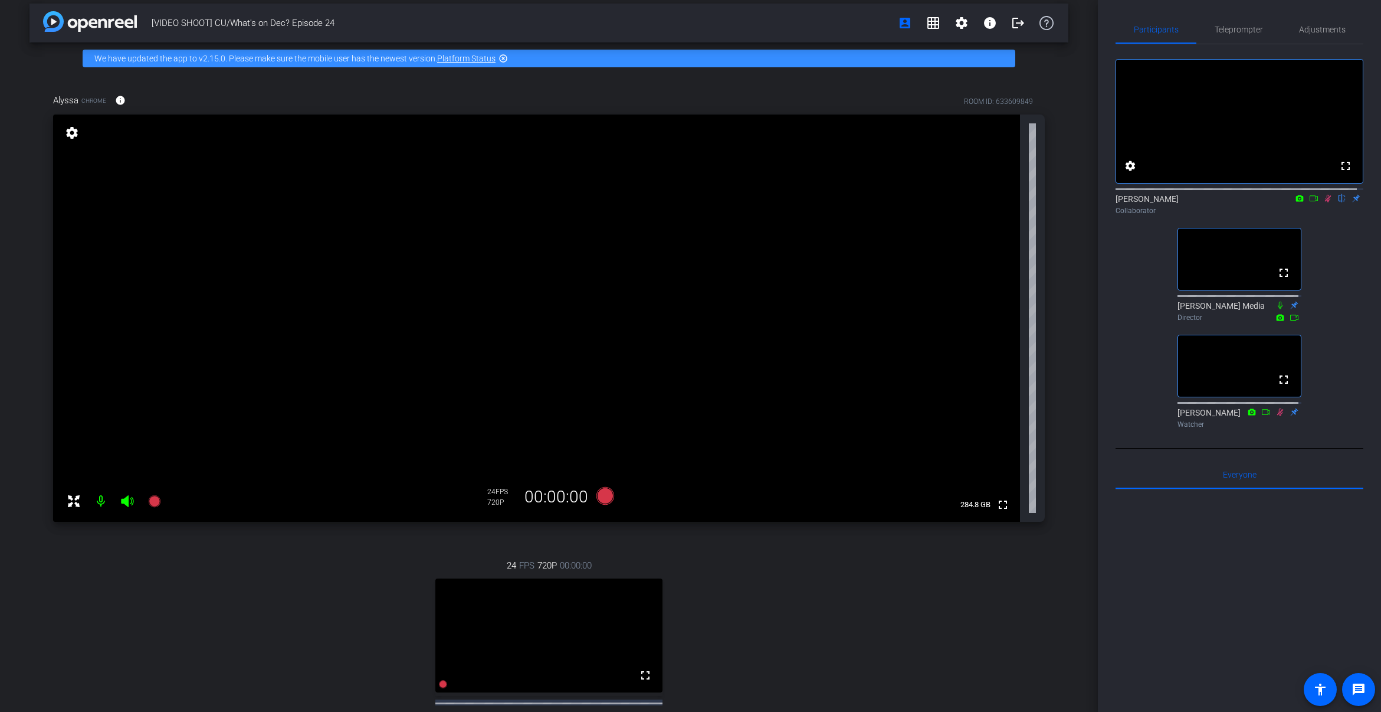
scroll to position [77, 0]
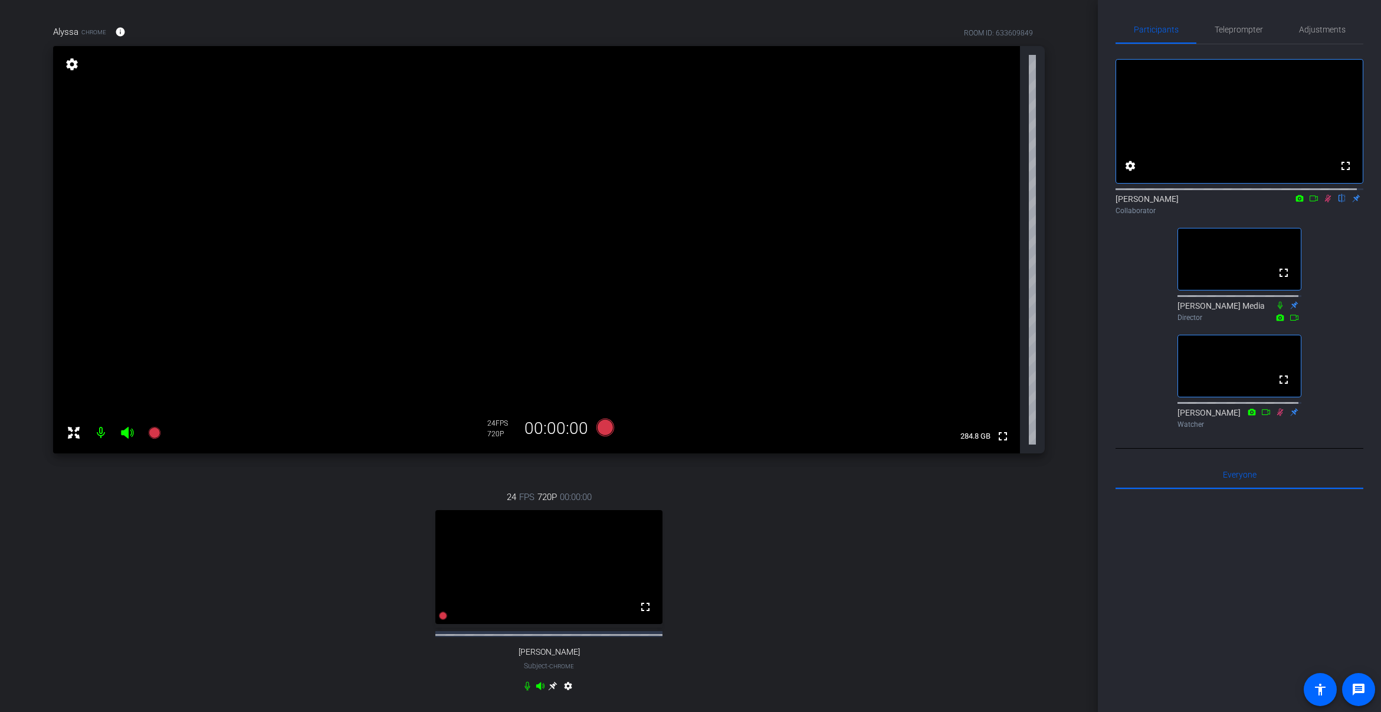
click at [775, 572] on div "24 FPS 720P 00:00:00 fullscreen [PERSON_NAME] Subject - Chrome settings" at bounding box center [549, 593] width 992 height 244
click at [554, 690] on icon at bounding box center [552, 685] width 9 height 9
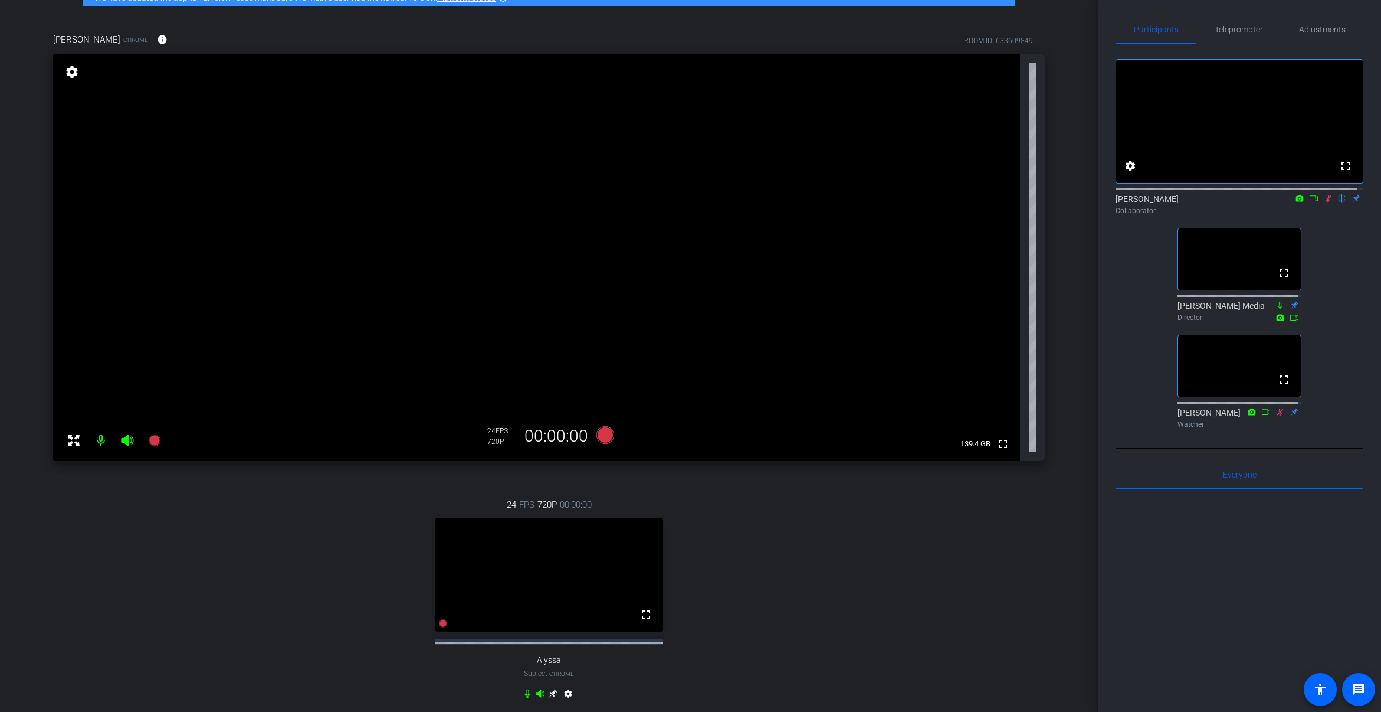
scroll to position [70, 0]
click at [731, 583] on div "24 FPS 720P 00:00:00 fullscreen Alyssa Subject - Chrome settings" at bounding box center [549, 599] width 992 height 244
click at [1199, 337] on div "fullscreen settings [PERSON_NAME] flip Collaborator fullscreen [PERSON_NAME] Me…" at bounding box center [1240, 238] width 248 height 389
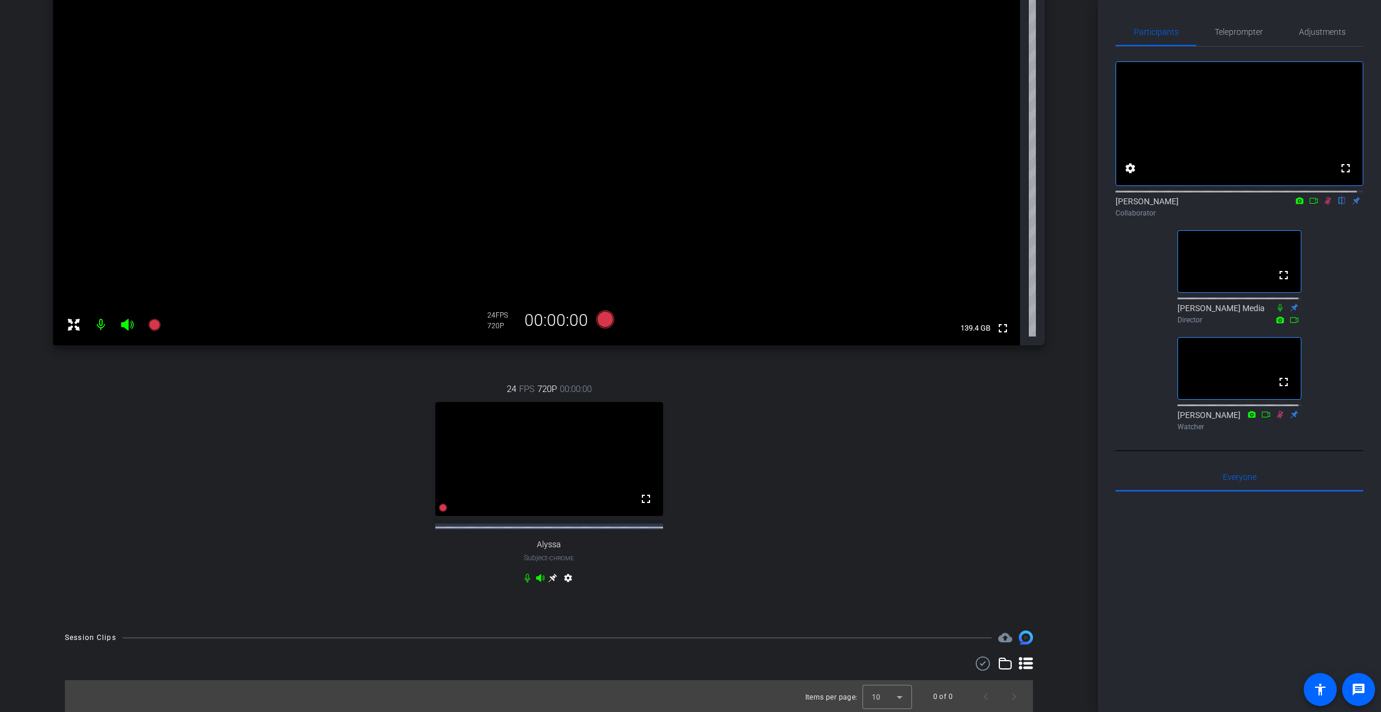
scroll to position [184, 0]
click at [1199, 204] on icon at bounding box center [1314, 201] width 8 height 6
click at [1148, 330] on div "No Video [PERSON_NAME] Collaborator fullscreen [PERSON_NAME] Media Director ful…" at bounding box center [1240, 241] width 248 height 389
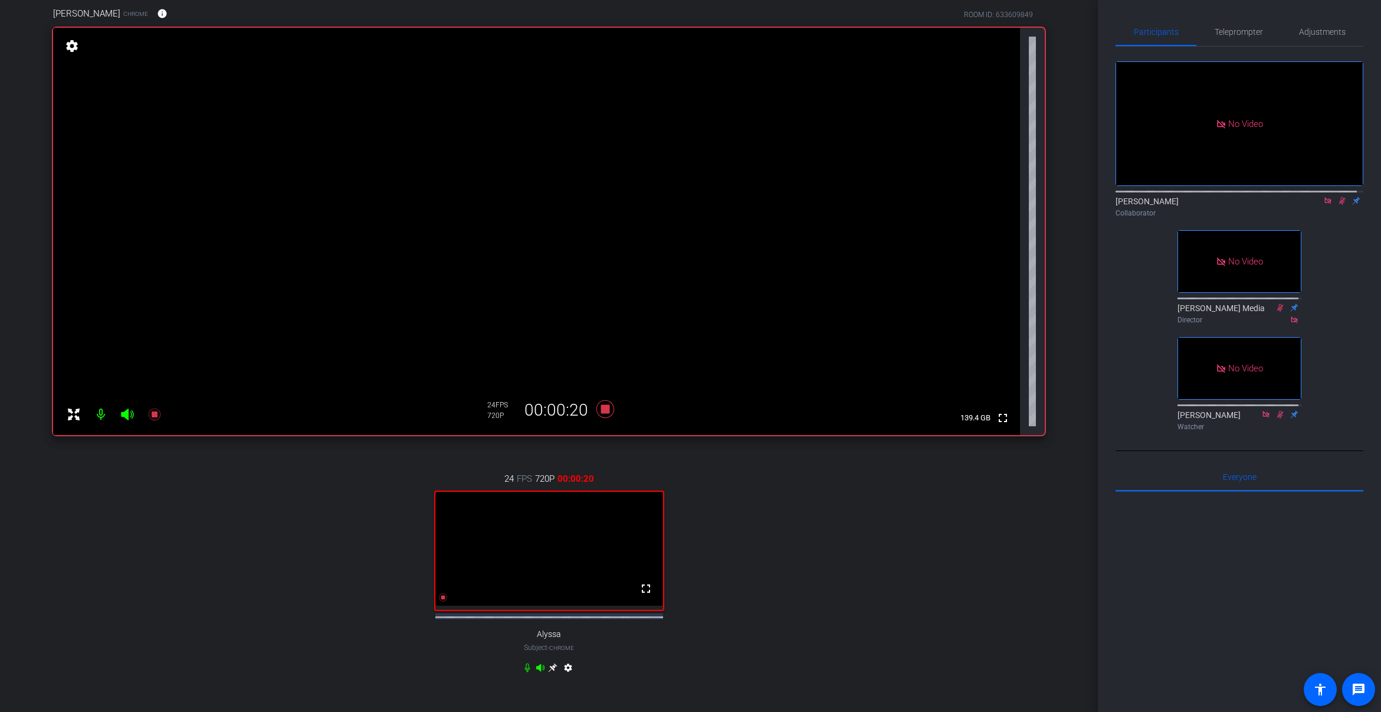
scroll to position [96, 0]
click at [1199, 205] on icon at bounding box center [1342, 201] width 9 height 8
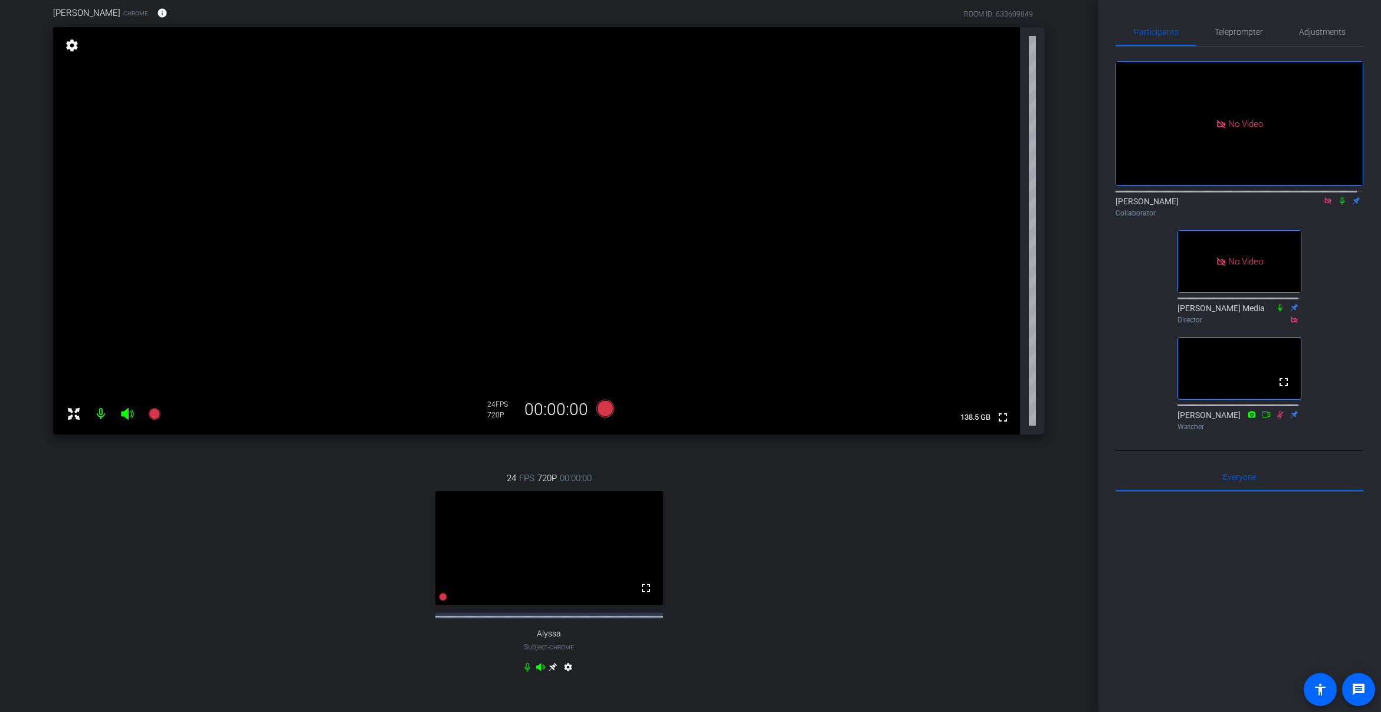
click at [1199, 218] on div "[PERSON_NAME] Collaborator" at bounding box center [1240, 206] width 248 height 23
click at [1199, 205] on icon at bounding box center [1328, 201] width 9 height 8
click at [1199, 206] on mat-icon at bounding box center [1328, 200] width 14 height 11
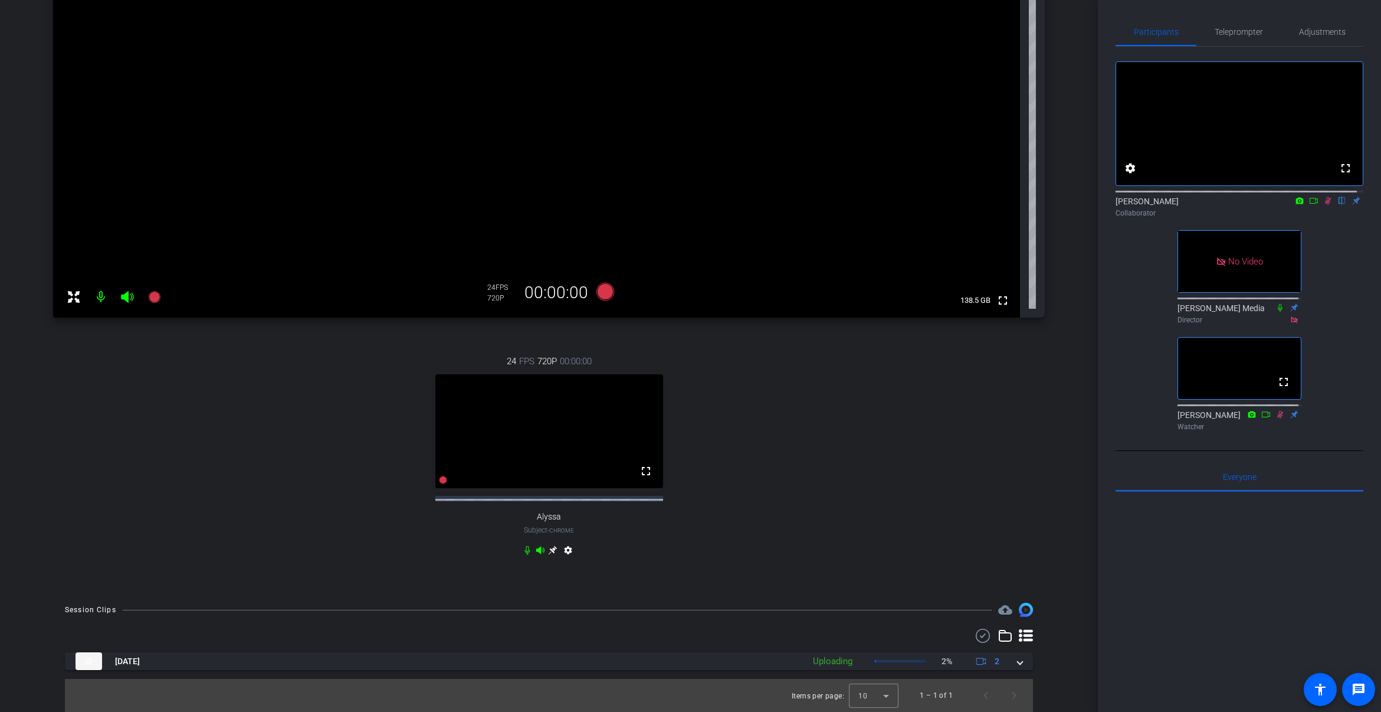
scroll to position [223, 0]
click at [1018, 666] on span at bounding box center [1020, 661] width 5 height 12
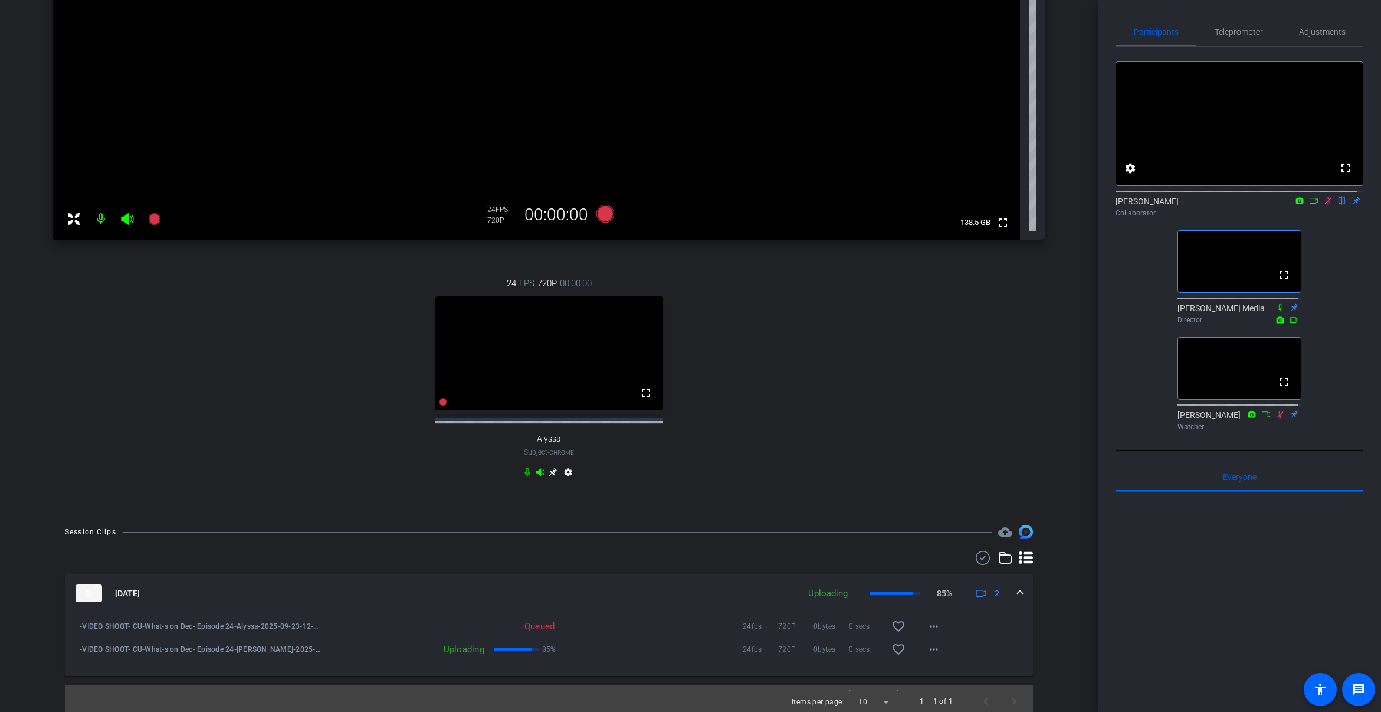
scroll to position [293, 0]
click at [930, 464] on div "24 FPS 720P 00:00:00 fullscreen Alyssa Subject - Chrome settings" at bounding box center [549, 377] width 992 height 244
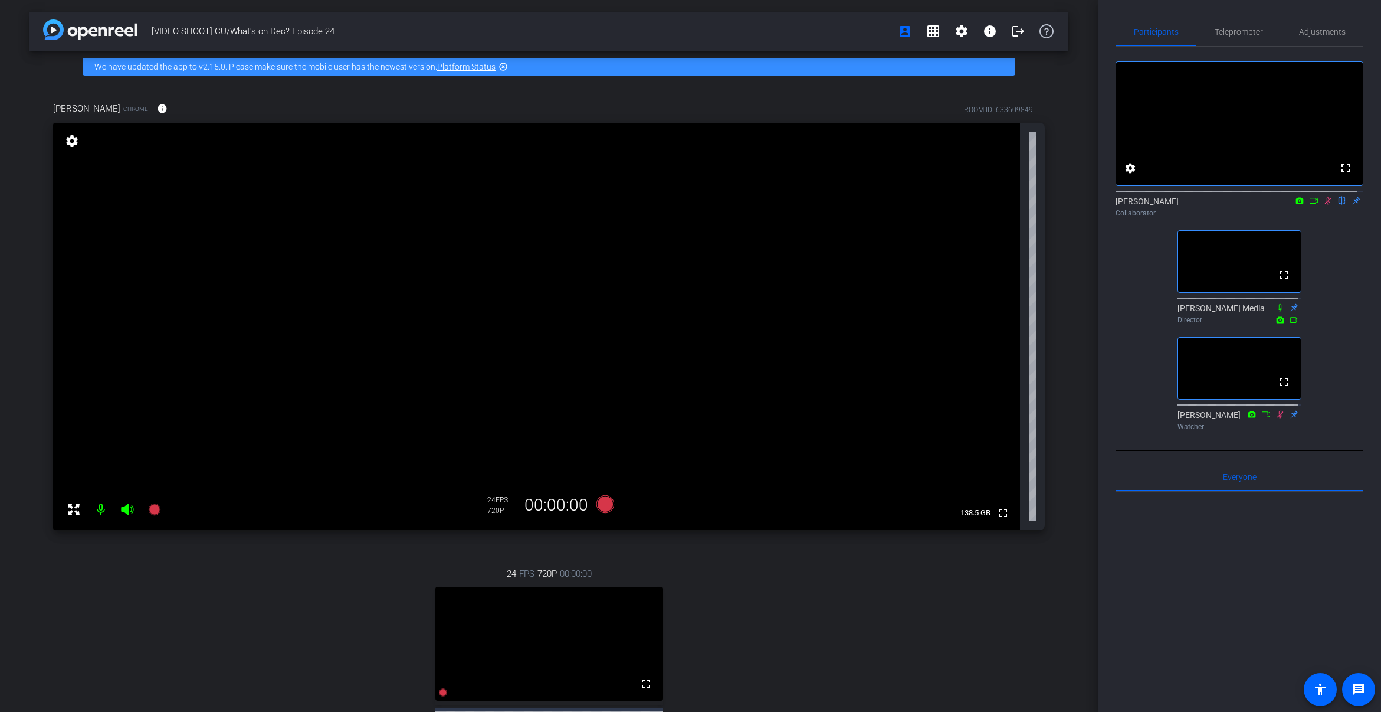
drag, startPoint x: 215, startPoint y: 30, endPoint x: 367, endPoint y: 34, distance: 152.3
click at [367, 34] on span "[VIDEO SHOOT] CU/What's on Dec? Episode 24" at bounding box center [521, 31] width 739 height 24
copy span "CU/What's on Dec? Episode 24"
drag, startPoint x: 392, startPoint y: 39, endPoint x: 411, endPoint y: 48, distance: 20.3
click at [392, 39] on span "[VIDEO SHOOT] CU/What's on Dec? Episode 24" at bounding box center [521, 31] width 739 height 24
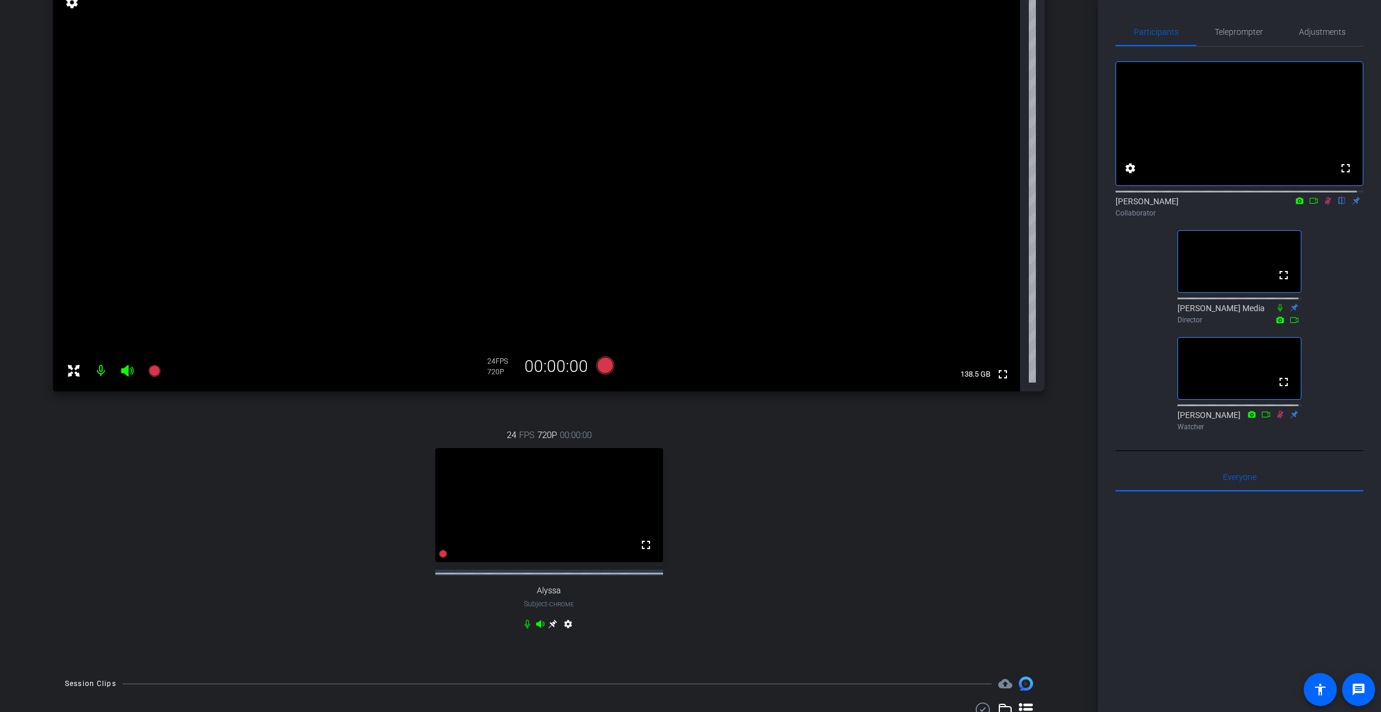
scroll to position [307, 0]
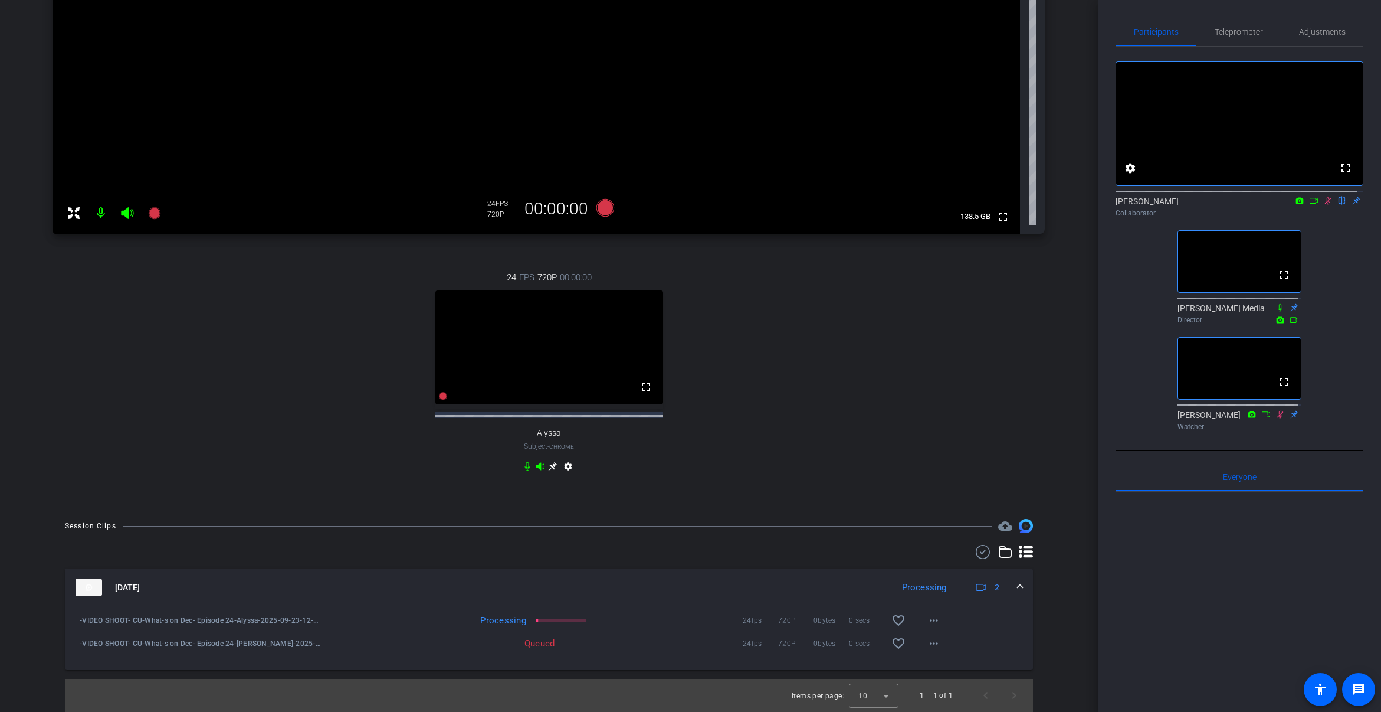
click at [1199, 205] on icon at bounding box center [1328, 201] width 9 height 8
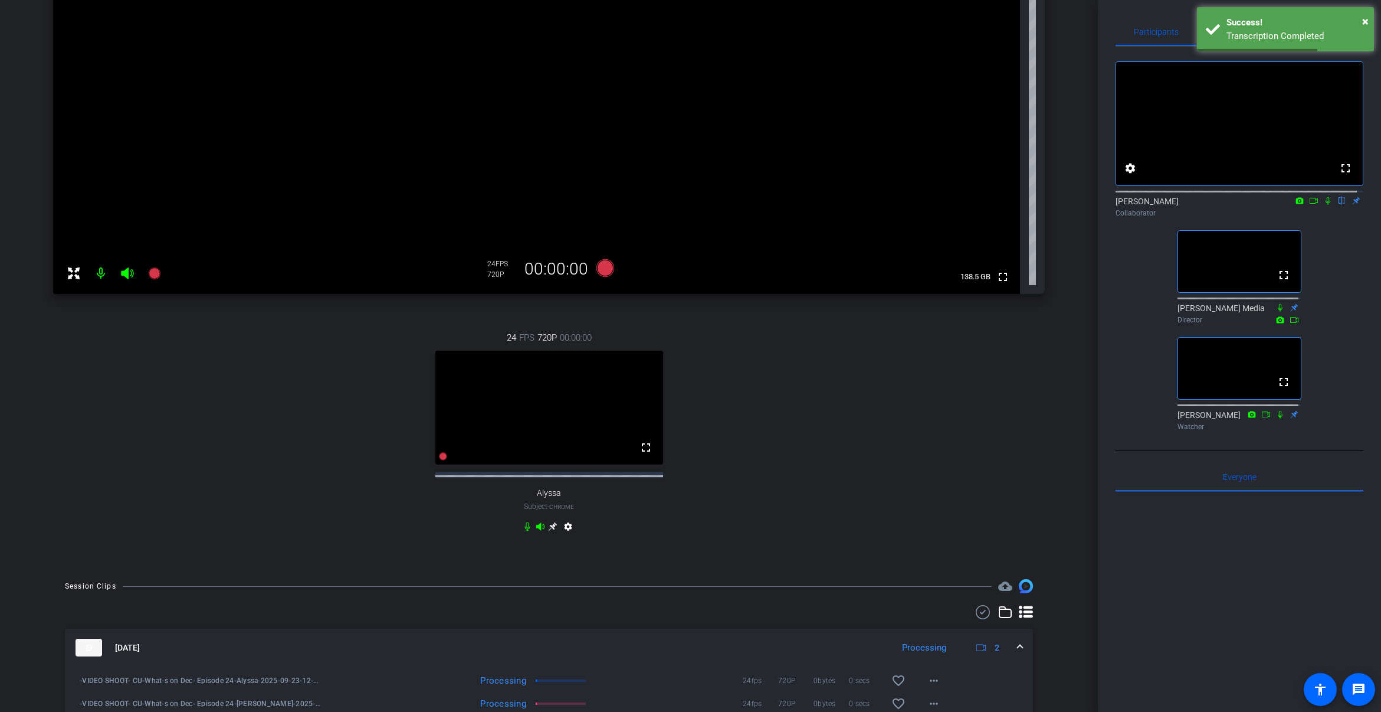
scroll to position [116, 0]
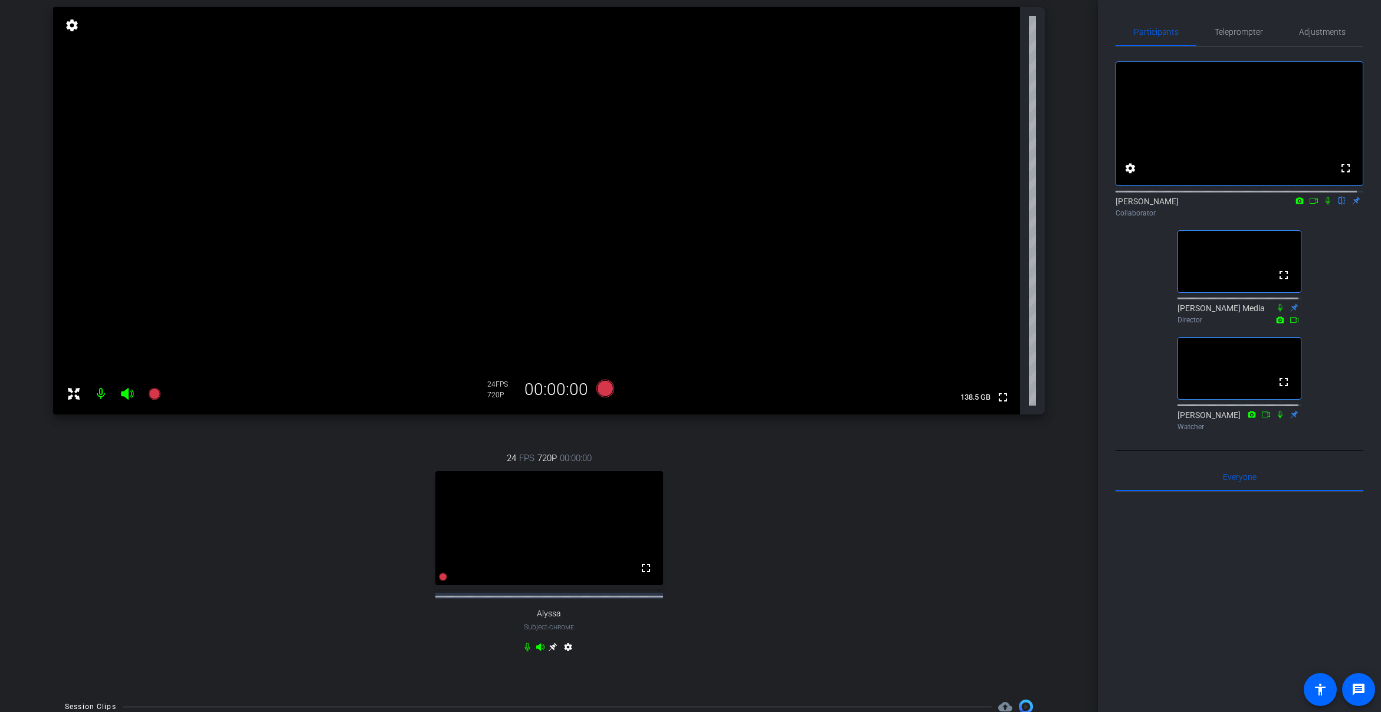
click at [1199, 205] on icon at bounding box center [1328, 201] width 9 height 8
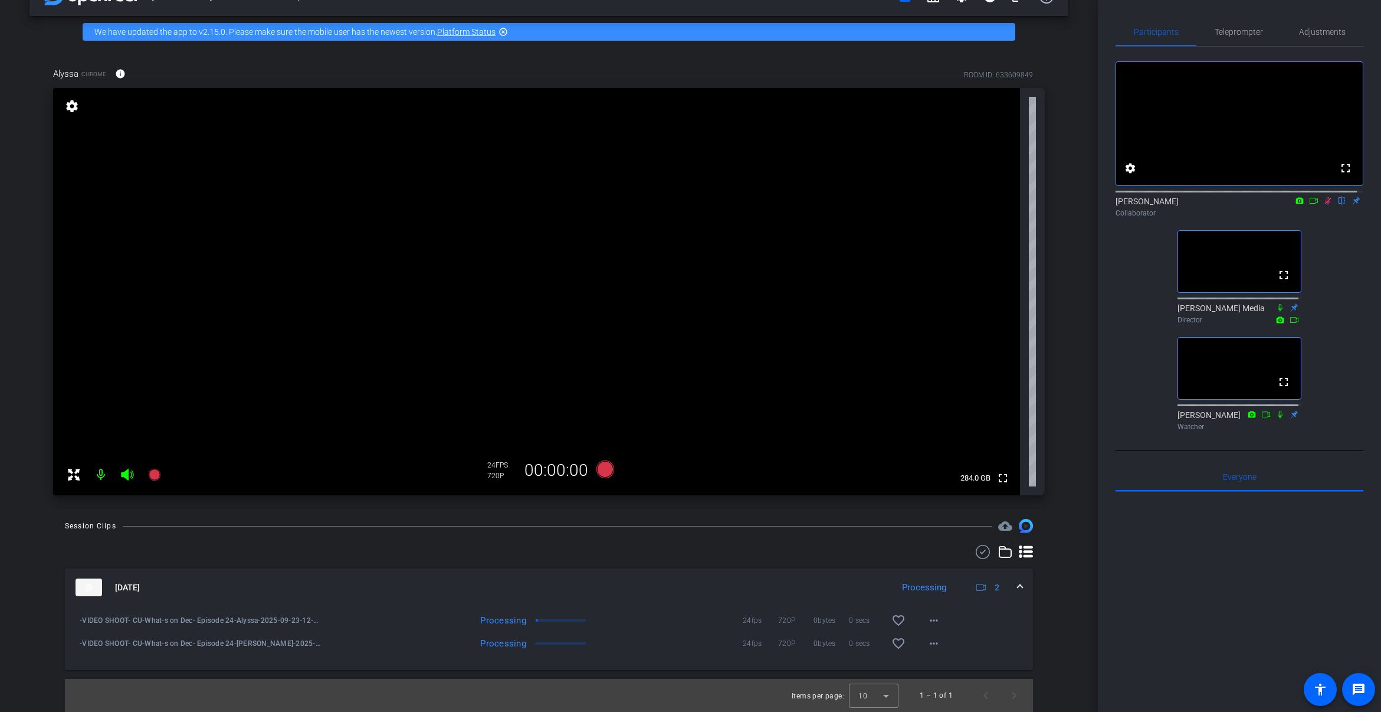
scroll to position [35, 0]
click at [1199, 205] on icon at bounding box center [1313, 201] width 9 height 8
click at [1199, 205] on icon at bounding box center [1328, 201] width 9 height 8
click at [1199, 205] on icon at bounding box center [1328, 201] width 6 height 8
click at [1199, 205] on icon at bounding box center [1328, 201] width 5 height 8
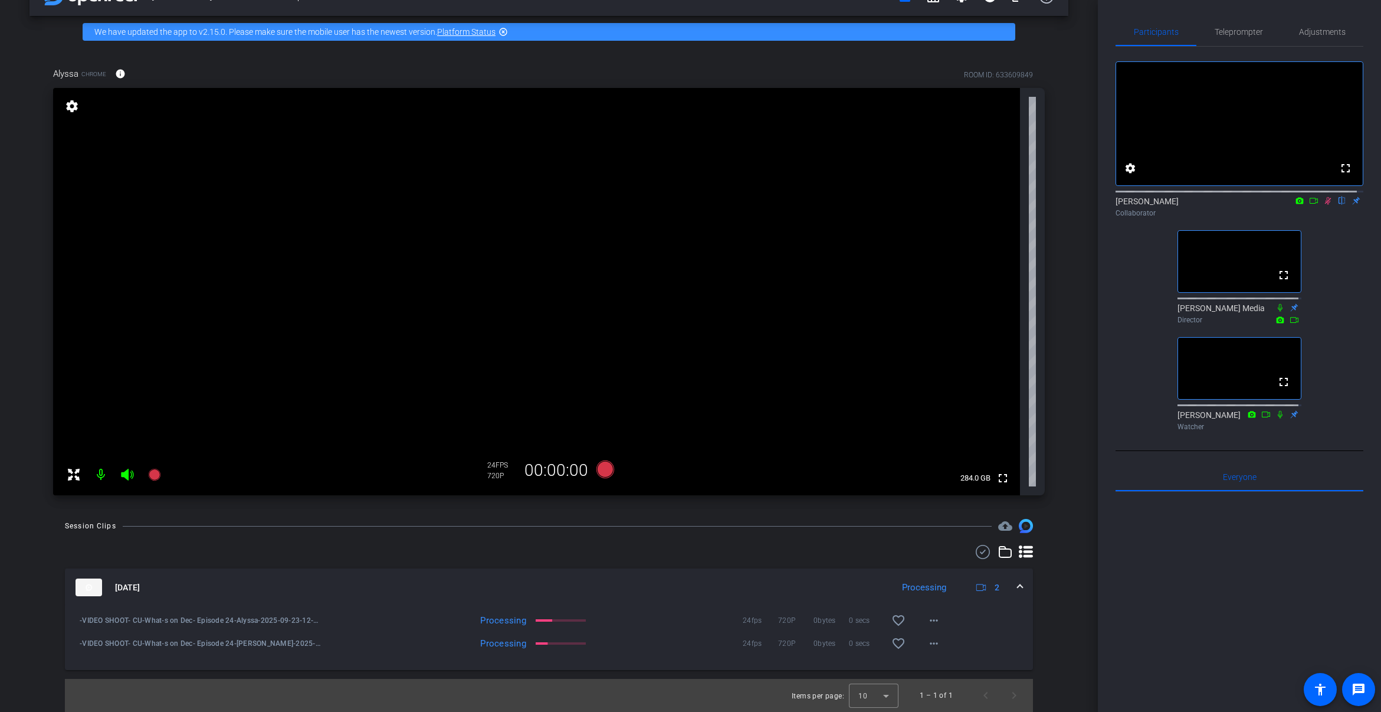
click at [1199, 205] on icon at bounding box center [1328, 201] width 6 height 8
click at [1199, 205] on icon at bounding box center [1328, 201] width 9 height 8
click at [1199, 206] on mat-icon at bounding box center [1328, 200] width 14 height 11
click at [1199, 536] on div at bounding box center [1240, 638] width 248 height 292
click at [1135, 587] on div at bounding box center [1240, 638] width 248 height 292
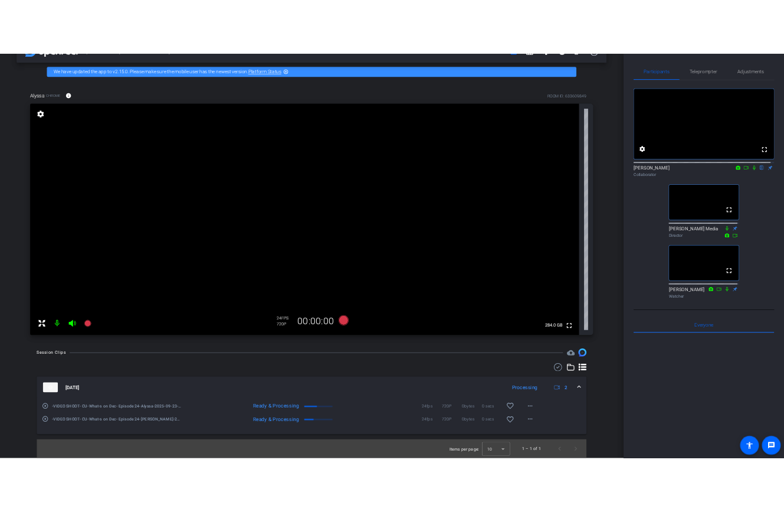
scroll to position [0, 0]
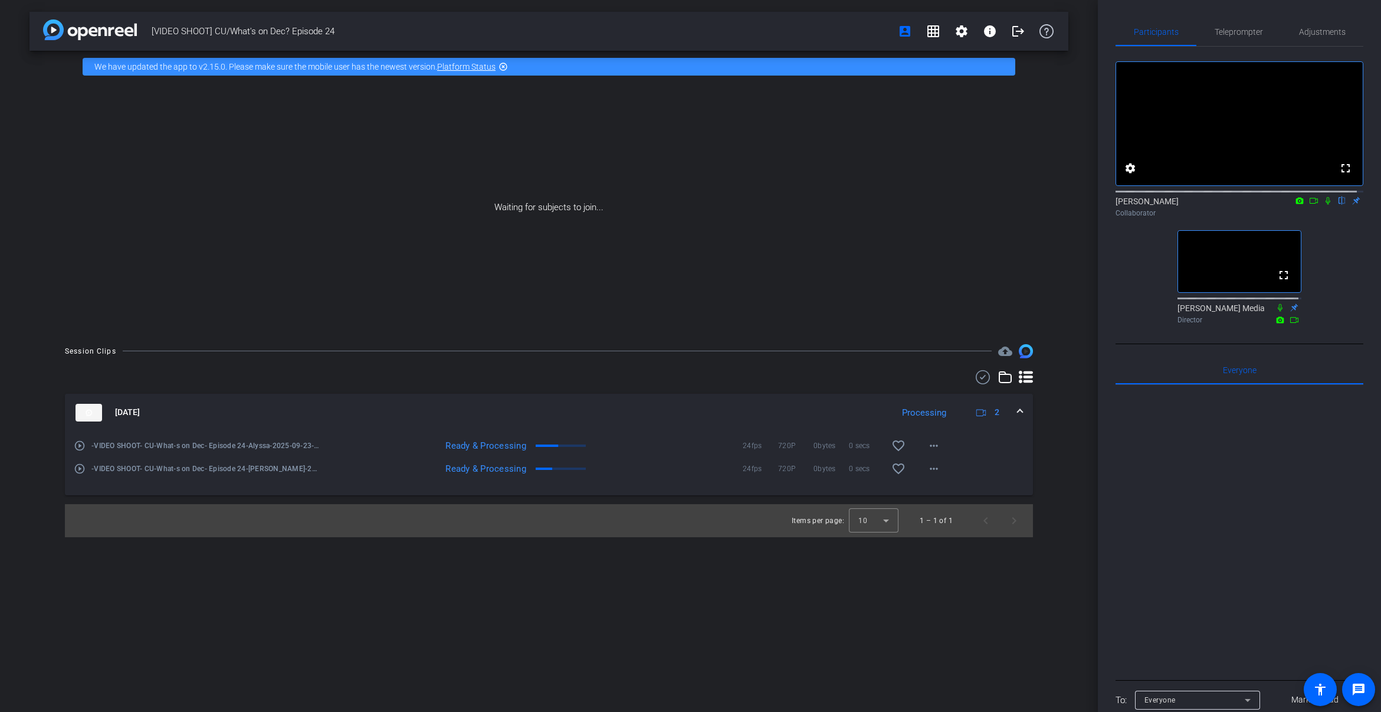
click at [1199, 205] on icon at bounding box center [1328, 201] width 9 height 8
click at [1199, 204] on icon at bounding box center [1314, 201] width 8 height 6
click at [1199, 205] on icon at bounding box center [1342, 201] width 9 height 8
click at [1199, 325] on div "No Video [PERSON_NAME] Collaborator No Video [PERSON_NAME] Media Director" at bounding box center [1240, 188] width 248 height 282
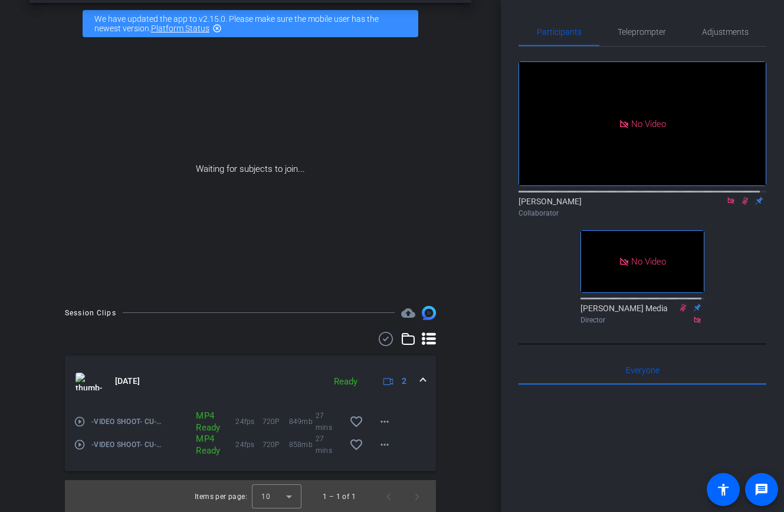
scroll to position [49, 0]
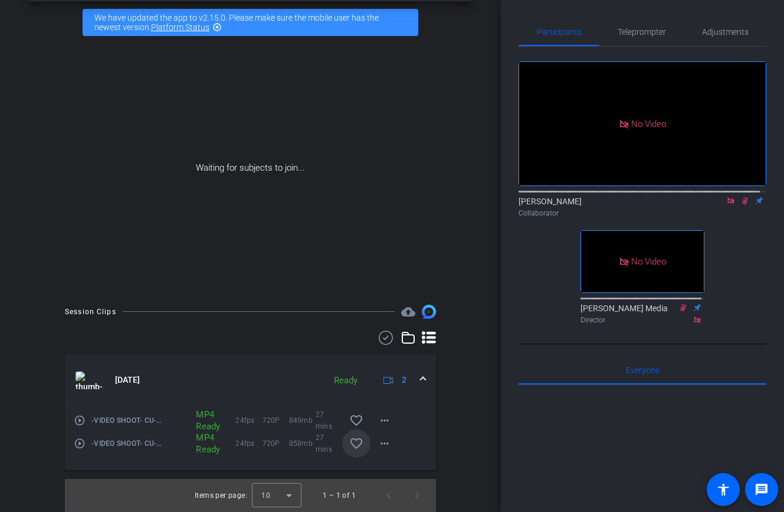
click at [349, 446] on mat-icon "favorite_border" at bounding box center [356, 443] width 14 height 14
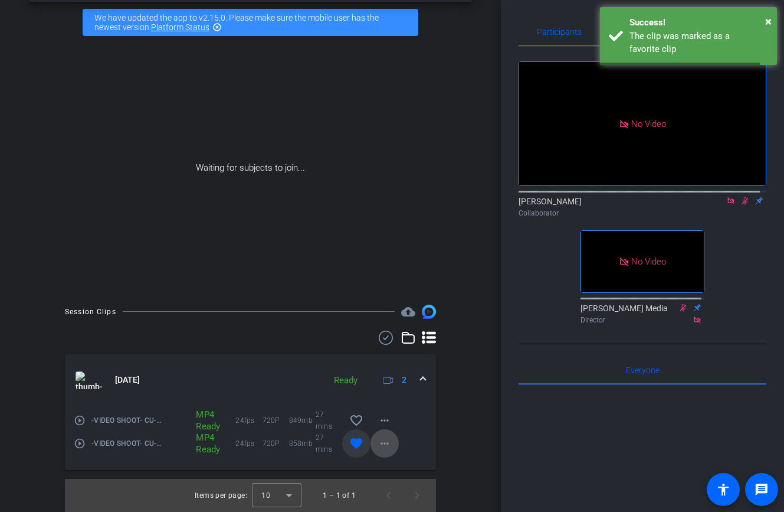
click at [371, 448] on span at bounding box center [385, 443] width 28 height 28
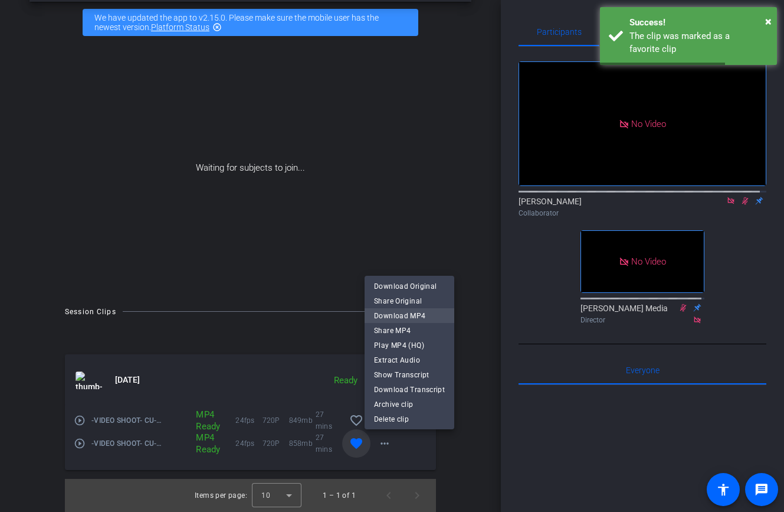
click at [423, 314] on span "Download MP4" at bounding box center [409, 315] width 71 height 14
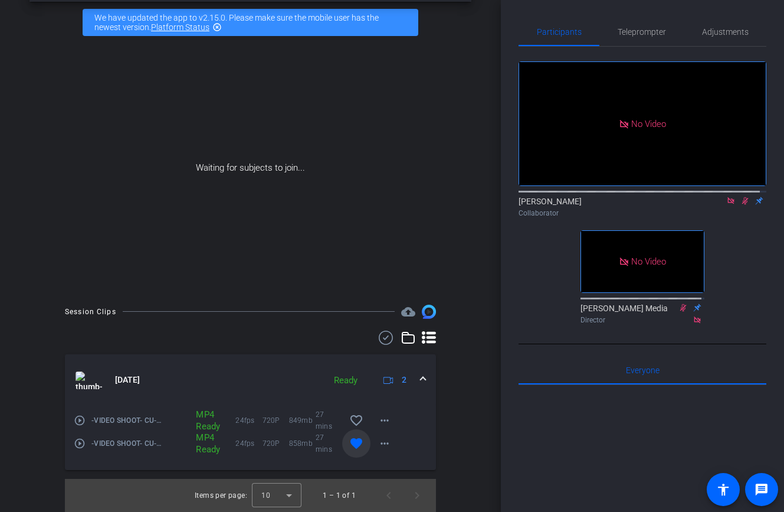
drag, startPoint x: 353, startPoint y: 419, endPoint x: 412, endPoint y: 417, distance: 59.0
click at [353, 419] on mat-icon "favorite_border" at bounding box center [356, 420] width 14 height 14
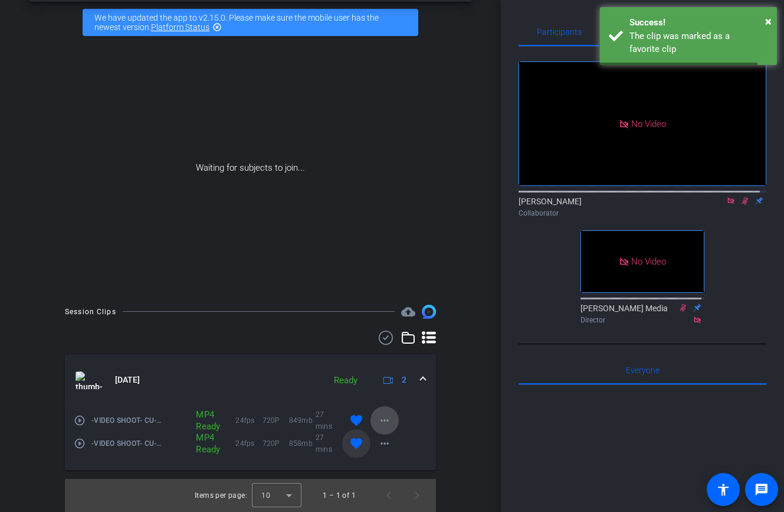
click at [378, 419] on mat-icon "more_horiz" at bounding box center [385, 420] width 14 height 14
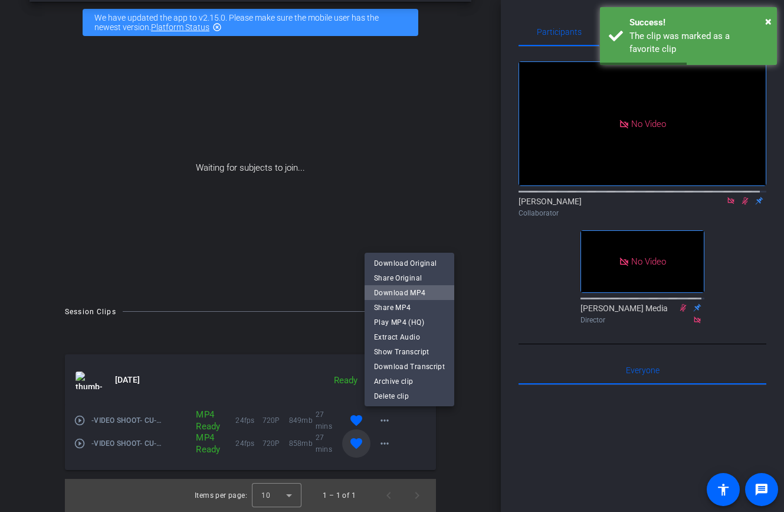
click at [414, 294] on span "Download MP4" at bounding box center [409, 292] width 71 height 14
